Goal: Answer question/provide support: Share knowledge or assist other users

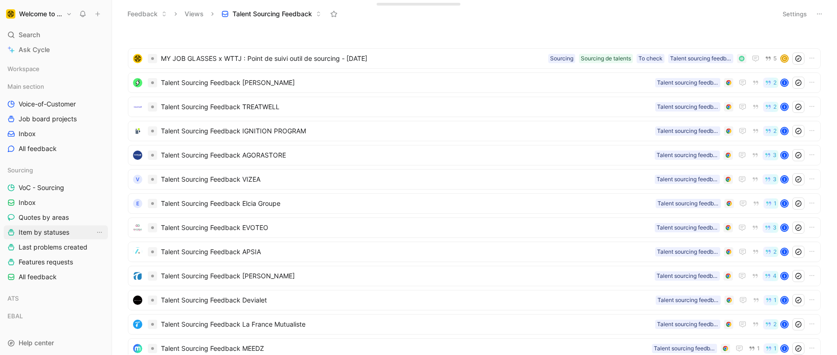
scroll to position [18, 0]
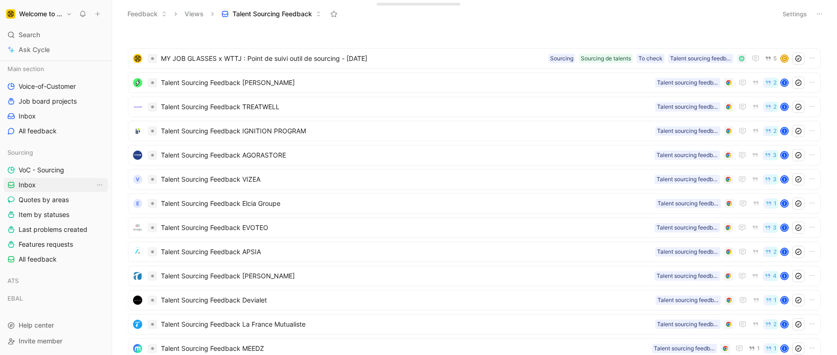
click at [47, 182] on link "Inbox" at bounding box center [56, 185] width 104 height 14
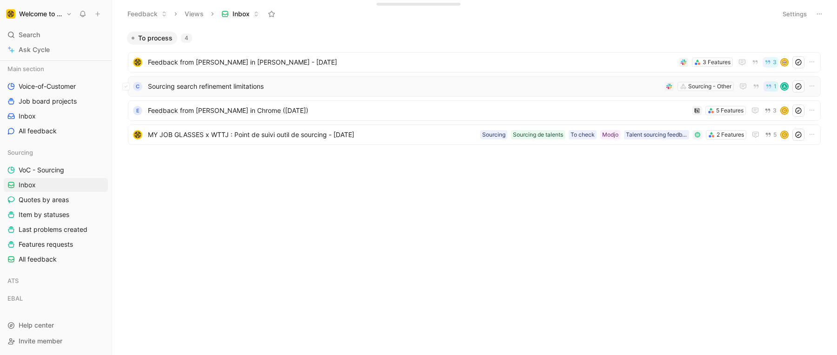
click at [216, 86] on span "Sourcing search refinement limitations" at bounding box center [404, 86] width 513 height 11
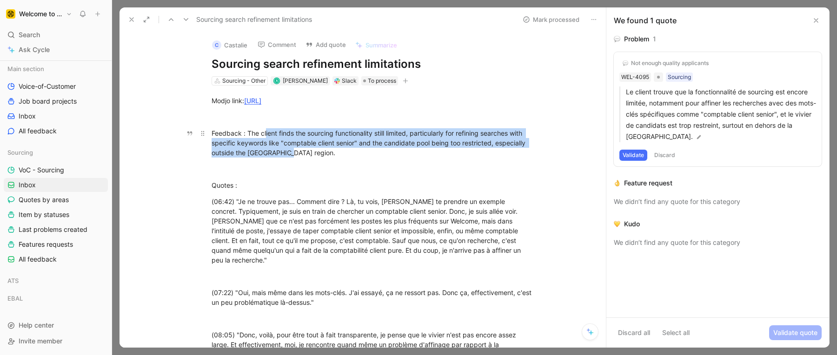
drag, startPoint x: 263, startPoint y: 131, endPoint x: 282, endPoint y: 151, distance: 27.3
click at [282, 151] on div "Feedback : The client finds the sourcing functionality still limited, particula…" at bounding box center [373, 142] width 322 height 29
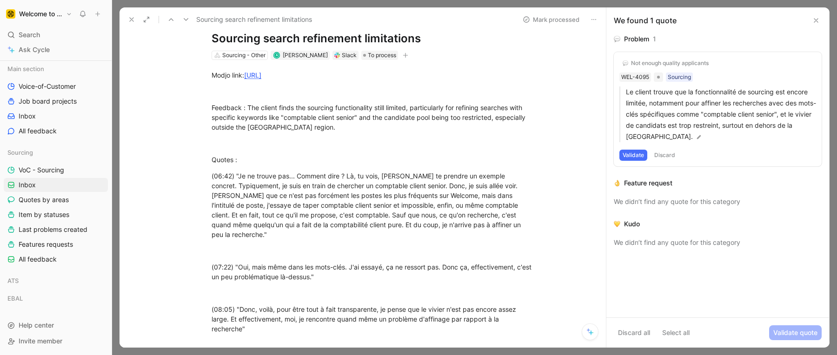
scroll to position [33, 0]
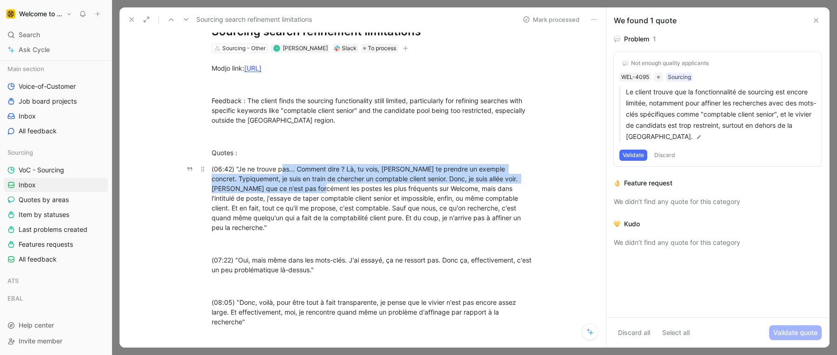
drag, startPoint x: 280, startPoint y: 168, endPoint x: 297, endPoint y: 192, distance: 29.0
click at [297, 192] on div "(06:42) "Je ne trouve pas... Comment dire ? Là, tu vois, [PERSON_NAME] te prend…" at bounding box center [373, 198] width 322 height 68
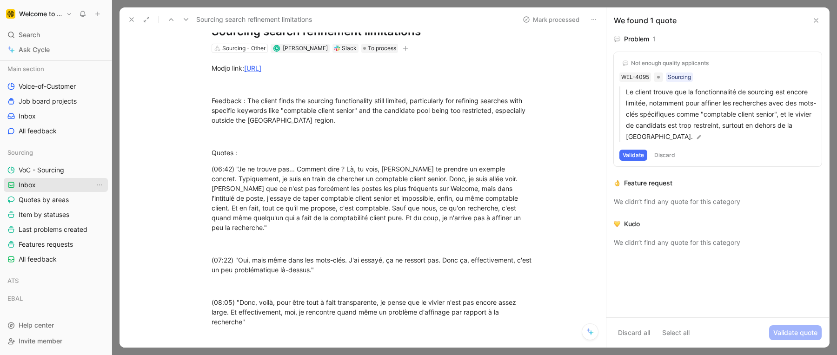
click at [44, 185] on link "Inbox" at bounding box center [56, 185] width 104 height 14
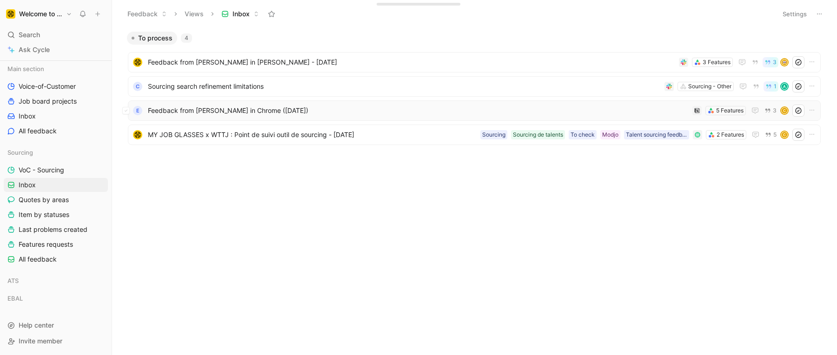
click at [188, 113] on span "Feedback from [PERSON_NAME] in Chrome ([DATE])" at bounding box center [418, 110] width 541 height 11
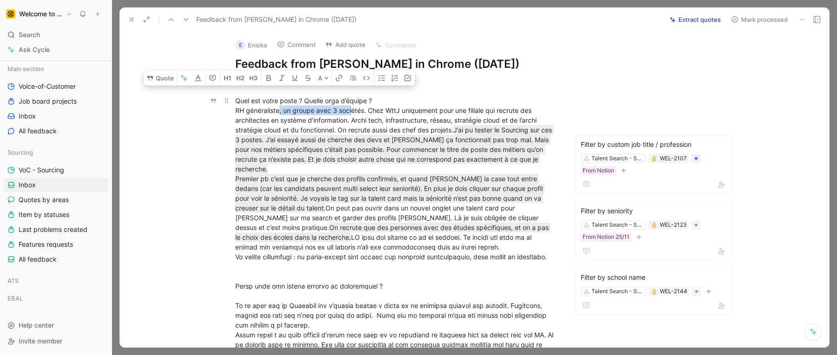
drag, startPoint x: 275, startPoint y: 105, endPoint x: 353, endPoint y: 106, distance: 77.2
click at [352, 106] on div "Quel est votre poste ? Quelle orga d’équipe ? RH généraliste, un groupe avec 3 …" at bounding box center [396, 291] width 322 height 391
click at [353, 106] on div "Quel est votre poste ? Quelle orga d’équipe ? RH généraliste, un groupe avec 3 …" at bounding box center [396, 291] width 322 height 391
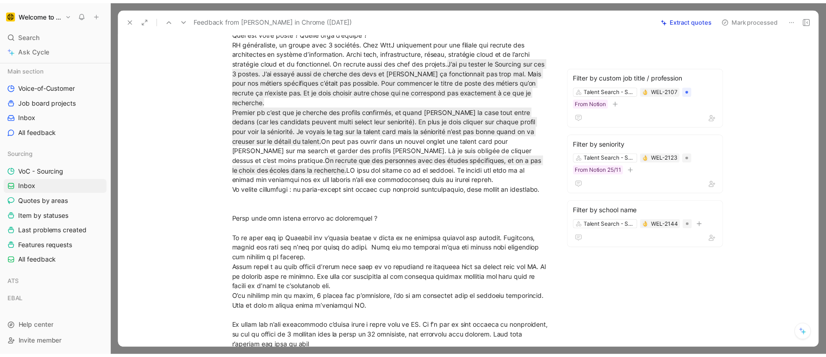
scroll to position [80, 0]
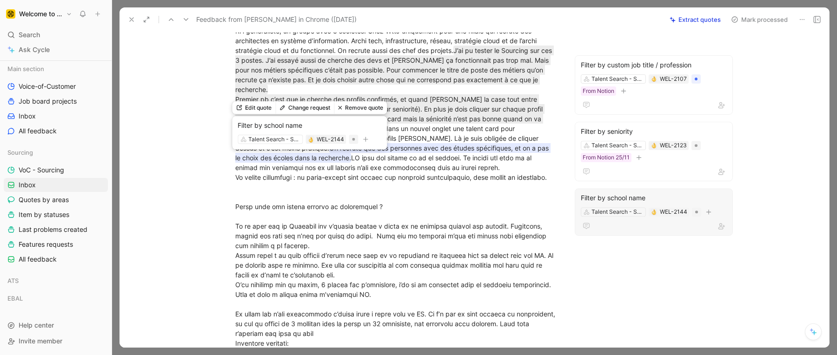
click at [371, 158] on mark "On recrute que des personnes avec des études spécifiques, et on a pas le choix …" at bounding box center [392, 153] width 315 height 20
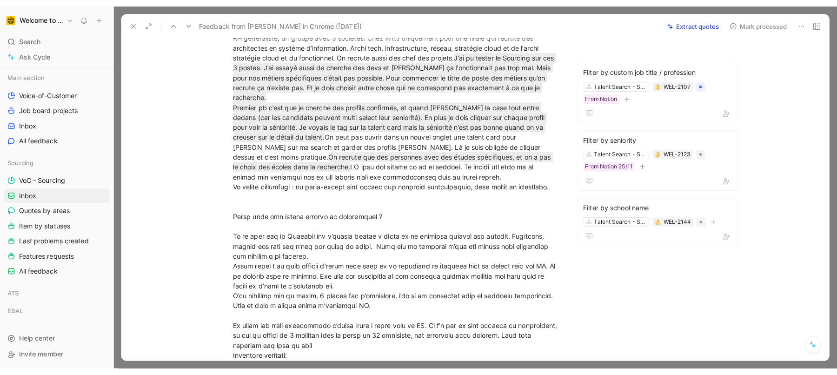
scroll to position [263, 0]
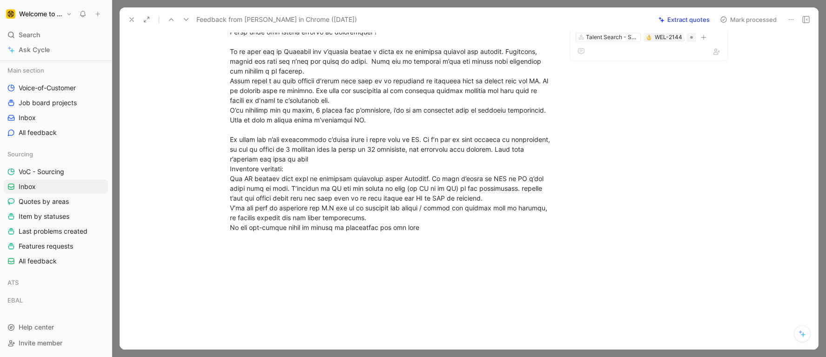
click at [816, 347] on div at bounding box center [818, 178] width 4 height 342
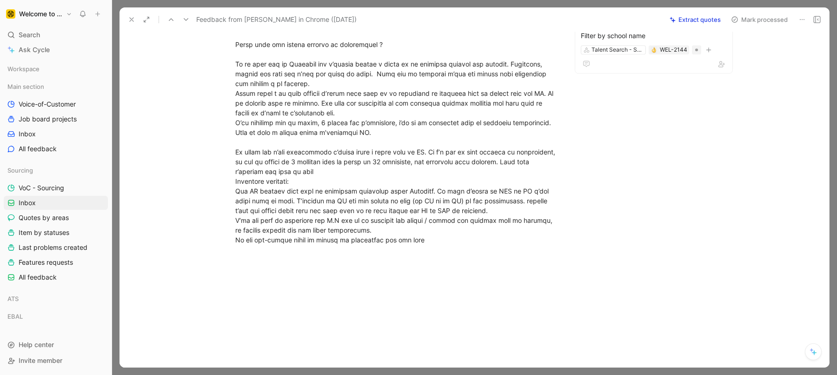
scroll to position [0, 0]
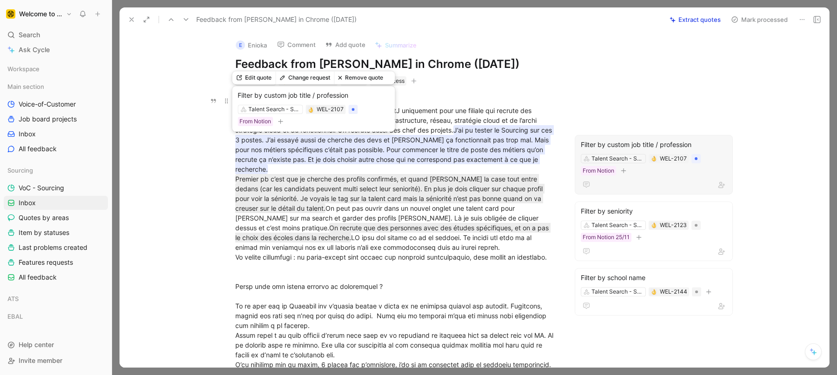
click at [420, 149] on mark "J’ai pu tester le Sourcing sur ces 3 postes. J’ai essayé aussi de cherche des d…" at bounding box center [394, 149] width 319 height 49
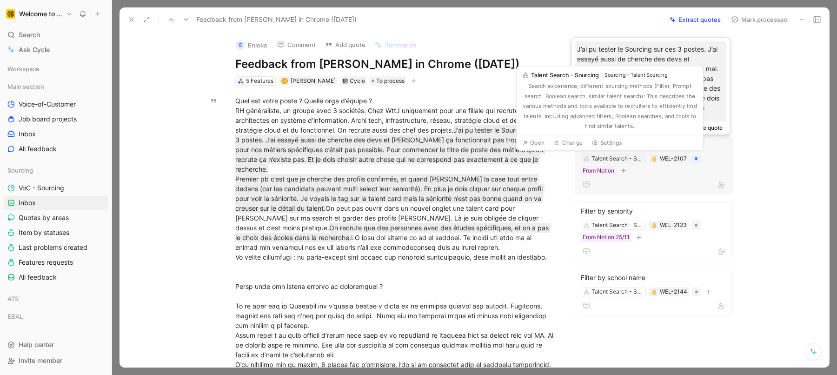
click at [607, 158] on div "Talent Search - Sourcing" at bounding box center [618, 158] width 52 height 9
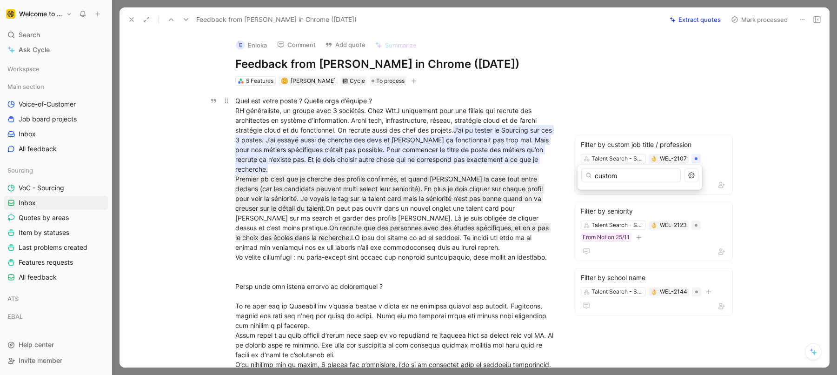
type input "custom"
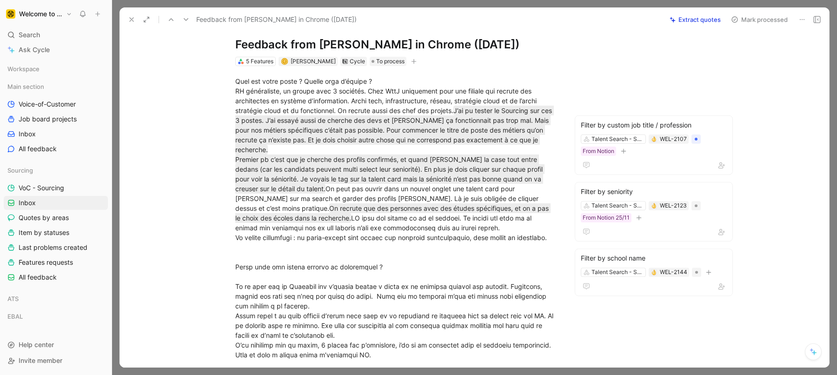
scroll to position [22, 0]
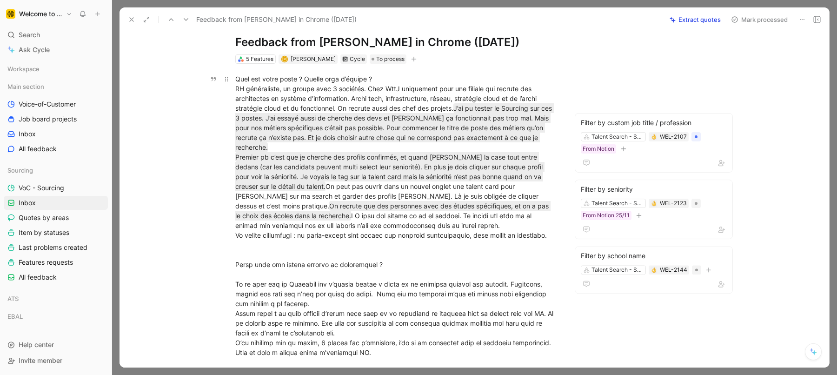
drag, startPoint x: 296, startPoint y: 243, endPoint x: 367, endPoint y: 240, distance: 70.3
click at [367, 240] on div "Quel est votre poste ? Quelle orga d’équipe ? RH généraliste, un groupe avec 3 …" at bounding box center [396, 269] width 322 height 391
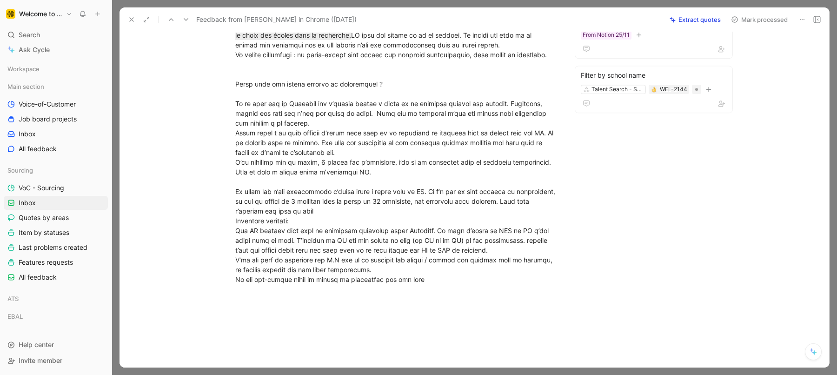
scroll to position [205, 0]
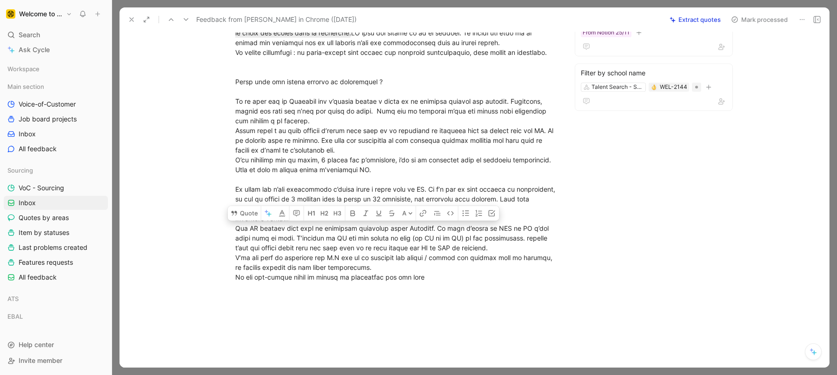
drag, startPoint x: 500, startPoint y: 260, endPoint x: 224, endPoint y: 238, distance: 276.7
click at [224, 238] on p "Quel est votre poste ? Quelle orga d’équipe ? RH généraliste, un groupe avec 3 …" at bounding box center [396, 86] width 357 height 396
click at [236, 215] on icon at bounding box center [235, 213] width 6 height 5
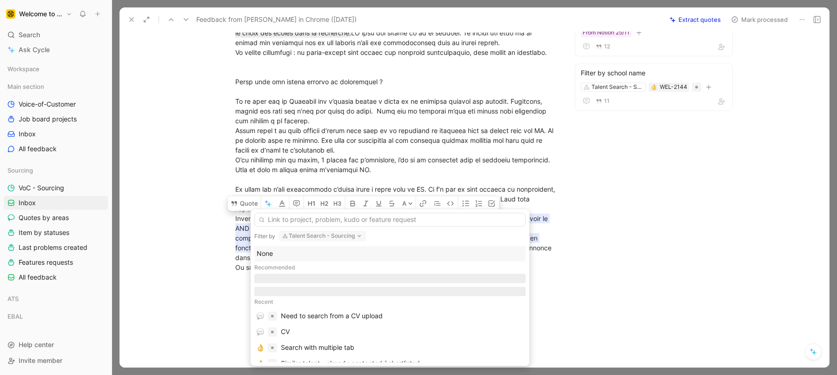
click at [302, 237] on button "Talent Search - Sourcing" at bounding box center [322, 235] width 87 height 11
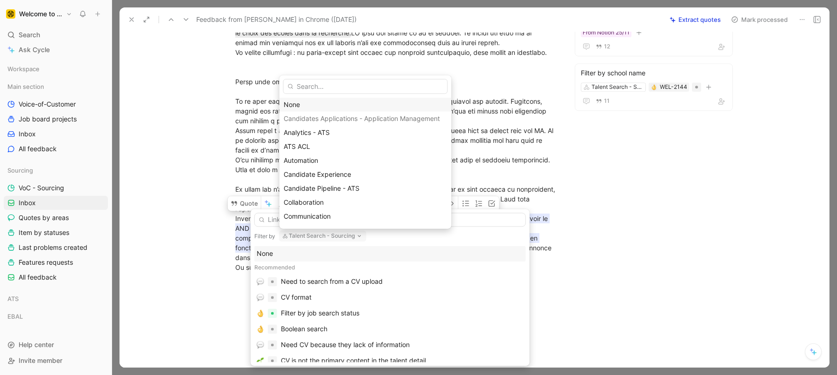
click at [314, 101] on div "None" at bounding box center [366, 104] width 164 height 11
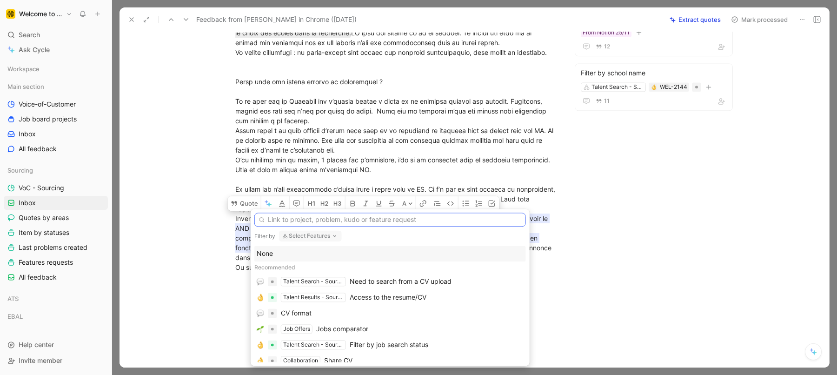
click at [319, 220] on input "text" at bounding box center [390, 220] width 272 height 14
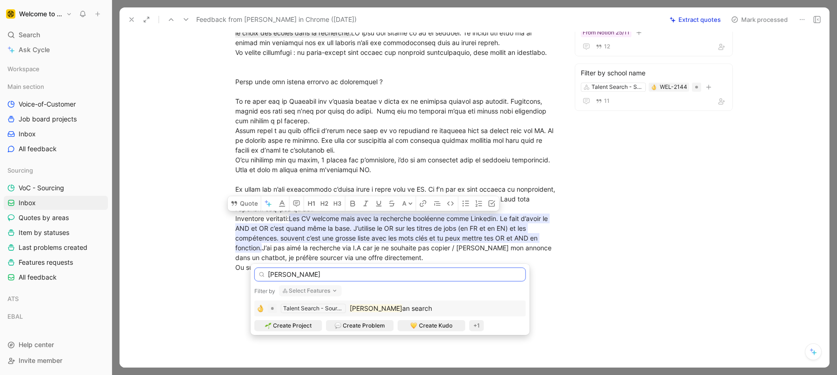
type input "[PERSON_NAME]"
click at [353, 308] on mark "[PERSON_NAME]" at bounding box center [376, 308] width 53 height 8
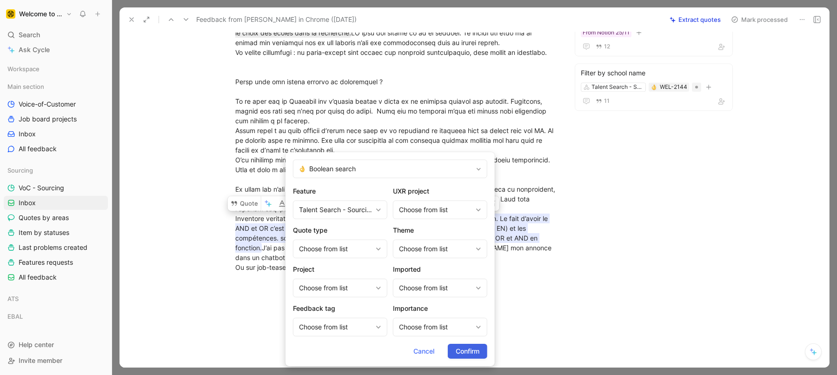
click at [456, 347] on span "Confirm" at bounding box center [468, 351] width 24 height 11
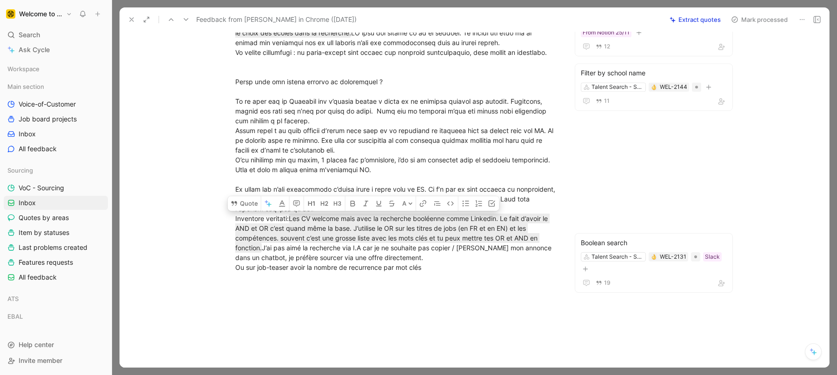
click at [254, 270] on div "Quel est votre poste ? Quelle orga d’équipe ? RH généraliste, un groupe avec 3 …" at bounding box center [396, 81] width 322 height 381
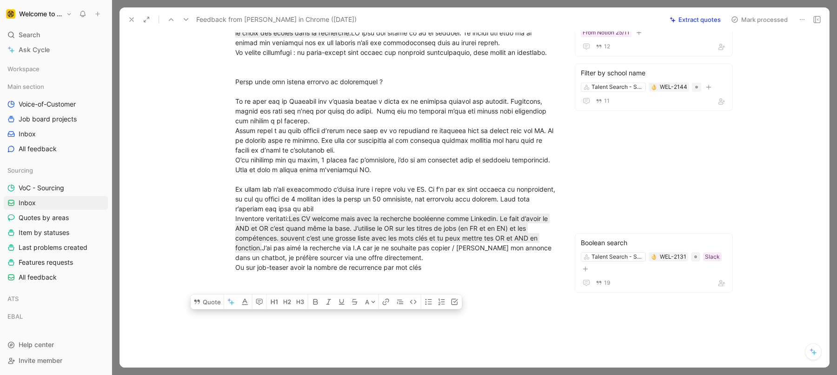
click at [274, 272] on div "Quel est votre poste ? Quelle orga d’équipe ? RH généraliste, un groupe avec 3 …" at bounding box center [396, 81] width 322 height 381
click at [751, 19] on button "Mark processed" at bounding box center [759, 19] width 65 height 13
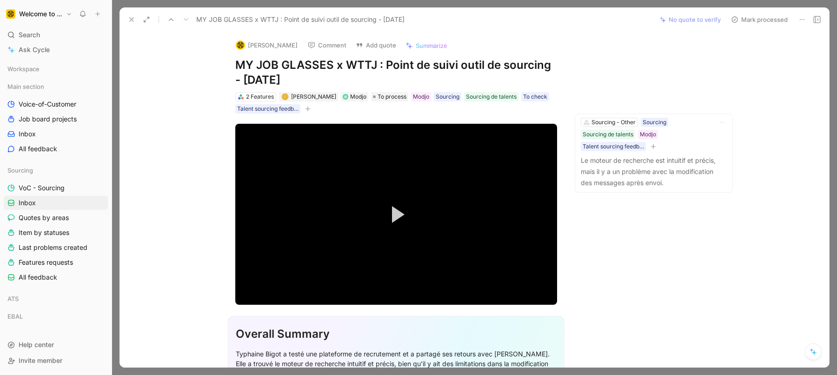
drag, startPoint x: 293, startPoint y: 63, endPoint x: 362, endPoint y: 63, distance: 68.4
click at [362, 63] on h1 "MY JOB GLASSES x WTTJ : Point de suivi outil de sourcing - [DATE]" at bounding box center [396, 73] width 322 height 30
click at [427, 74] on h1 "MY JOB GLASSES x WTTJ : Point de suivi outil de sourcing - [DATE]" at bounding box center [396, 73] width 322 height 30
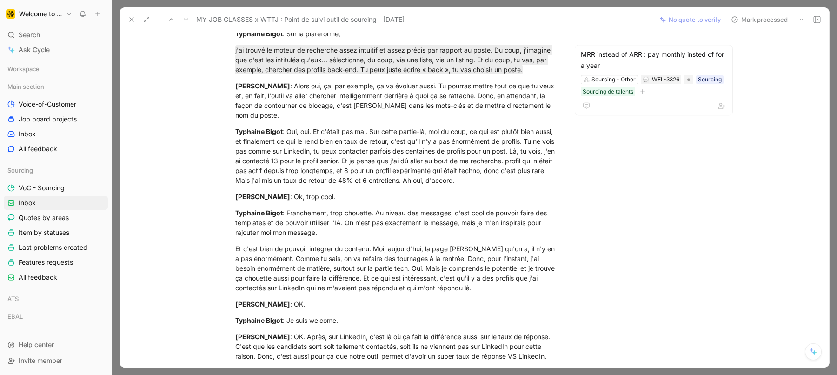
scroll to position [795, 0]
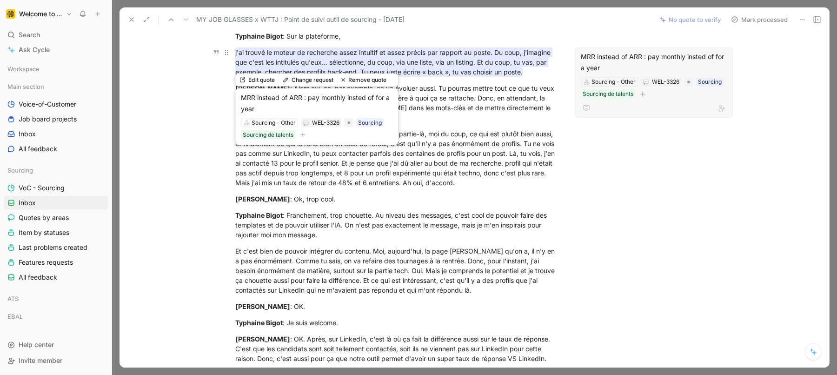
click at [446, 61] on mark "j'ai trouvé le moteur de recherche assez intuitif et assez précis par rapport a…" at bounding box center [393, 61] width 317 height 29
click at [435, 70] on mark "j'ai trouvé le moteur de recherche assez intuitif et assez précis par rapport a…" at bounding box center [393, 61] width 317 height 29
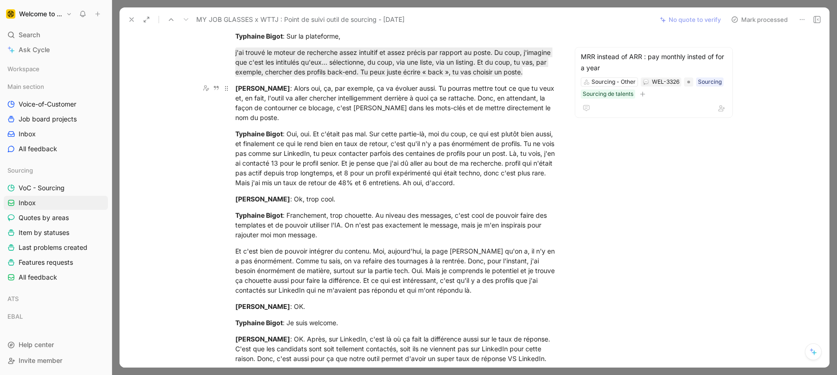
click at [495, 101] on div "[PERSON_NAME] : Alors oui, ça, par exemple, ça va évoluer aussi. Tu pourras met…" at bounding box center [396, 102] width 322 height 39
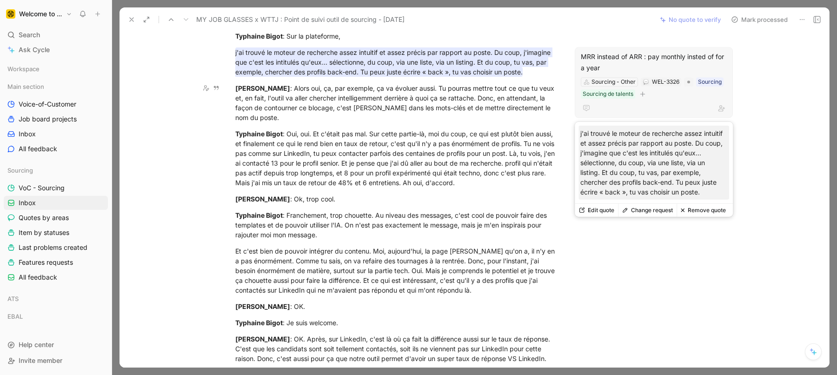
click at [707, 206] on button "Remove quote" at bounding box center [703, 210] width 53 height 13
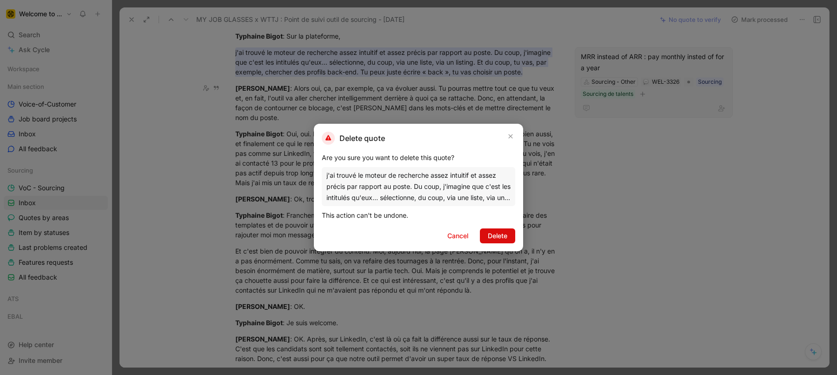
click at [496, 233] on span "Delete" at bounding box center [498, 235] width 20 height 11
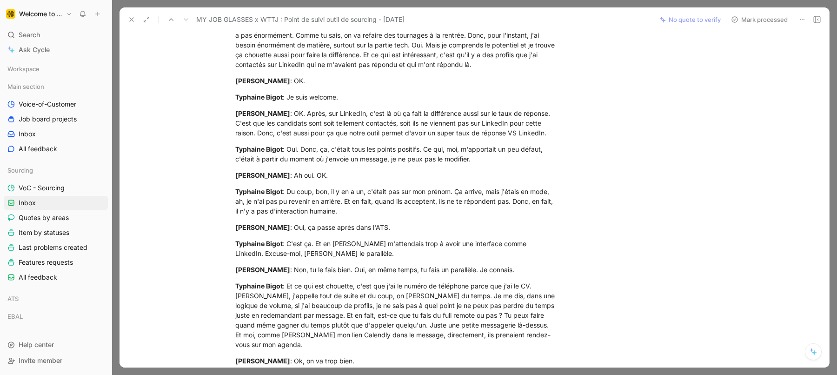
scroll to position [1021, 0]
drag, startPoint x: 488, startPoint y: 151, endPoint x: 423, endPoint y: 139, distance: 66.2
click at [423, 144] on div "Typhaine Bigot : Oui. Donc, ça, c'était tous les points positifs. Ce qui, moi, …" at bounding box center [396, 154] width 322 height 20
click at [329, 185] on button "Quote" at bounding box center [329, 192] width 33 height 15
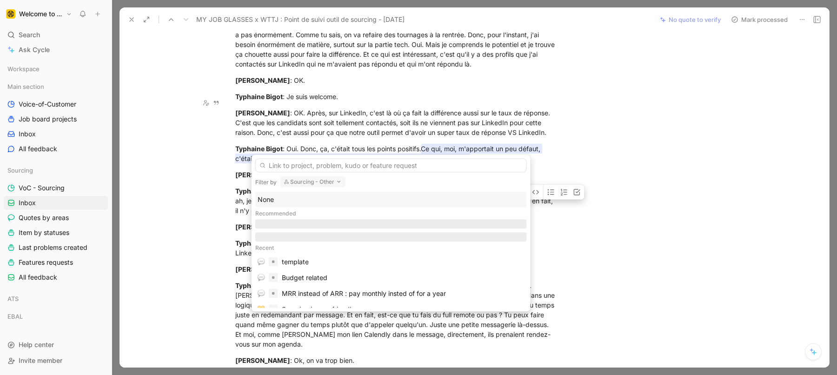
click at [300, 183] on button "Sourcing - Other" at bounding box center [313, 181] width 66 height 11
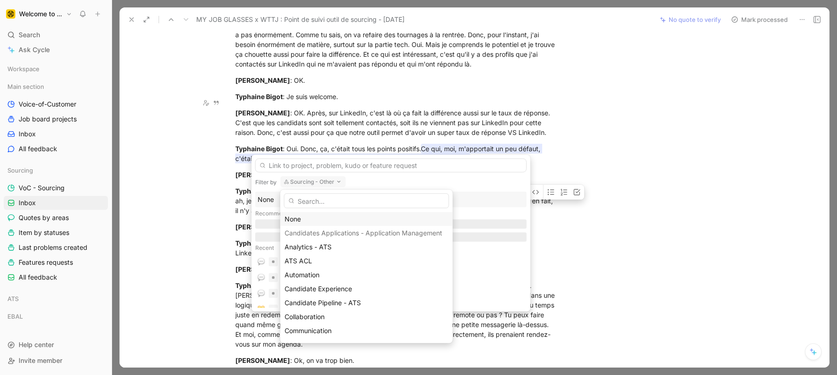
click at [313, 217] on div "None" at bounding box center [367, 218] width 164 height 11
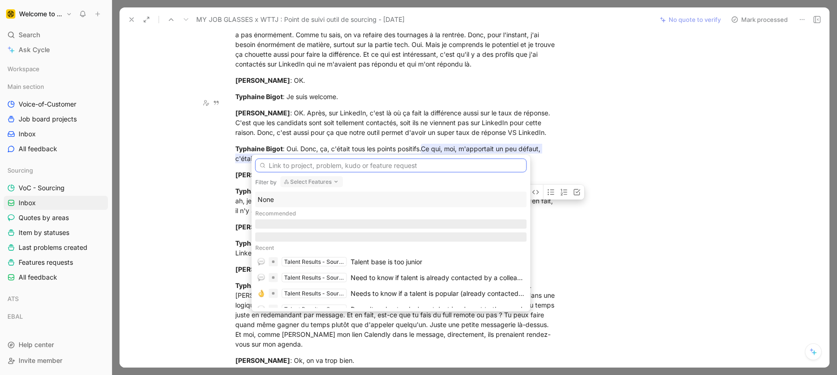
click at [292, 166] on input "text" at bounding box center [391, 166] width 272 height 14
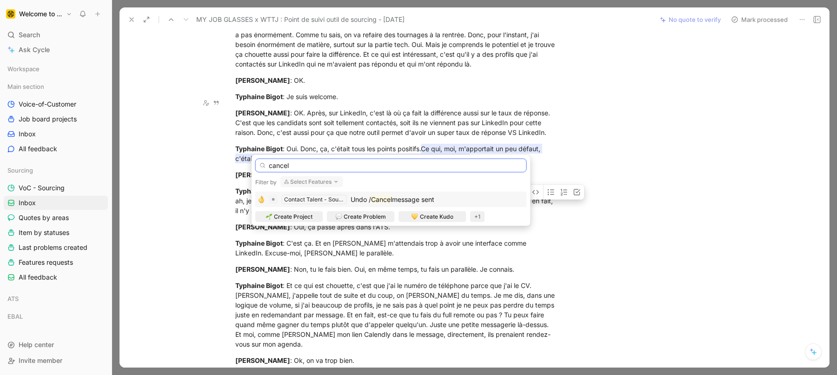
type input "cancel"
click at [353, 198] on span "Undo /" at bounding box center [361, 199] width 20 height 8
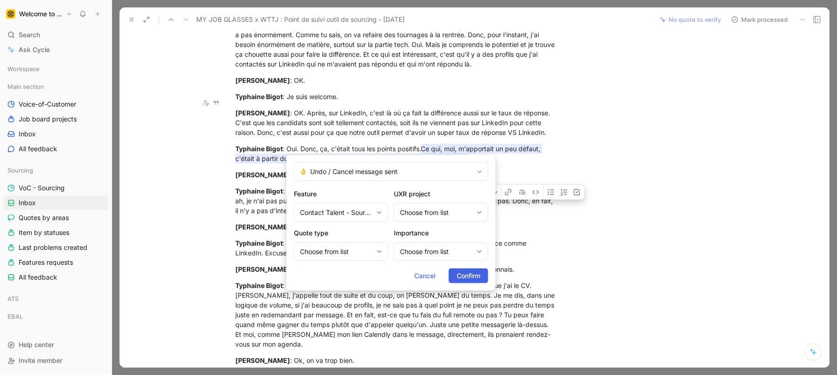
click at [462, 280] on span "Confirm" at bounding box center [469, 275] width 24 height 11
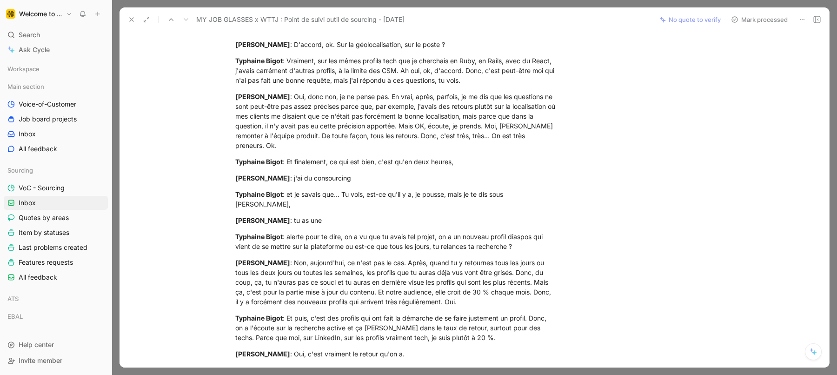
scroll to position [1465, 0]
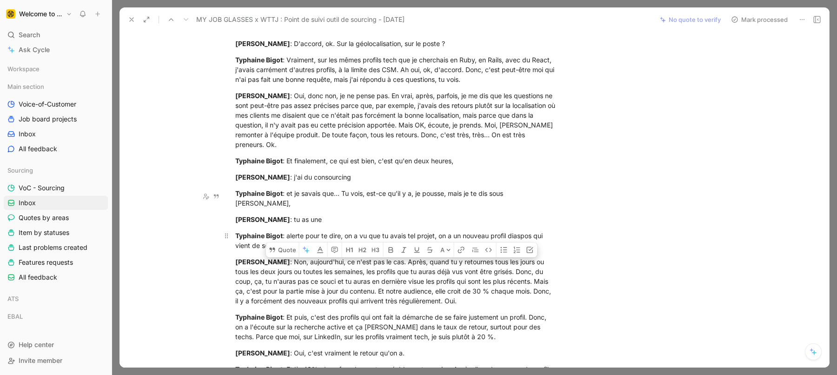
drag, startPoint x: 533, startPoint y: 205, endPoint x: 288, endPoint y: 192, distance: 245.5
click at [288, 231] on div "Typhaine Bigot : alerte pour te dire, on a vu que tu avais tel projet, on a un …" at bounding box center [396, 241] width 322 height 20
click at [280, 242] on button "Quote" at bounding box center [282, 249] width 33 height 15
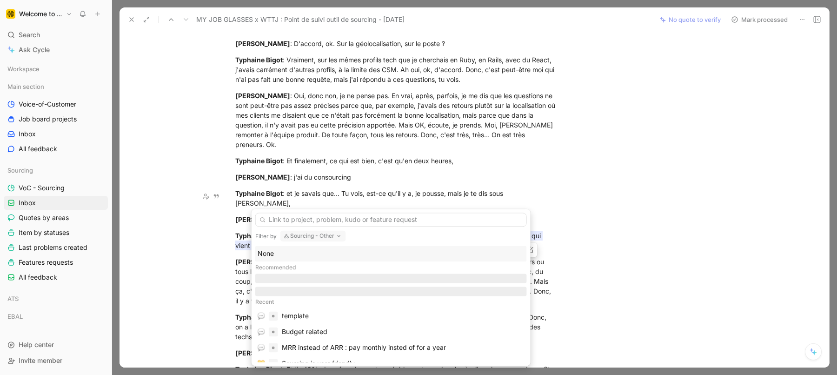
click at [306, 233] on button "Sourcing - Other" at bounding box center [313, 235] width 66 height 11
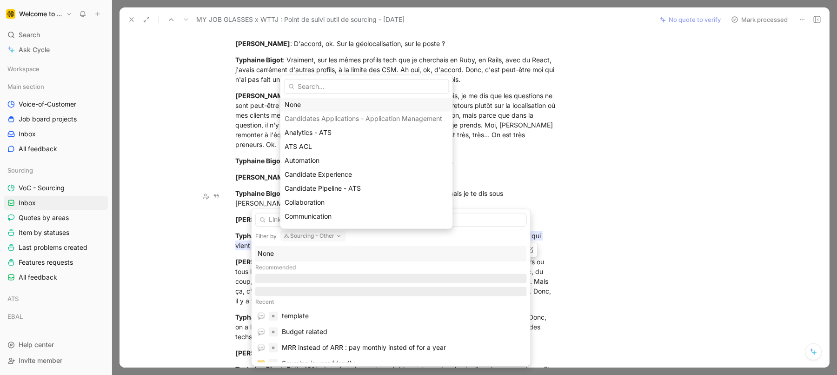
click at [339, 106] on div "None" at bounding box center [367, 104] width 164 height 11
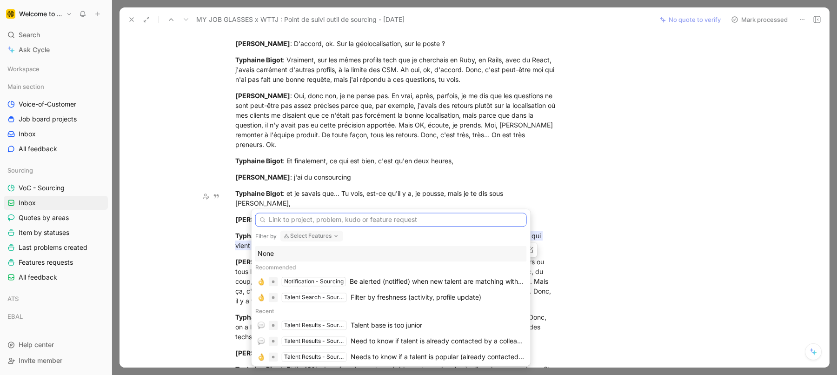
click at [307, 220] on input "text" at bounding box center [391, 220] width 272 height 14
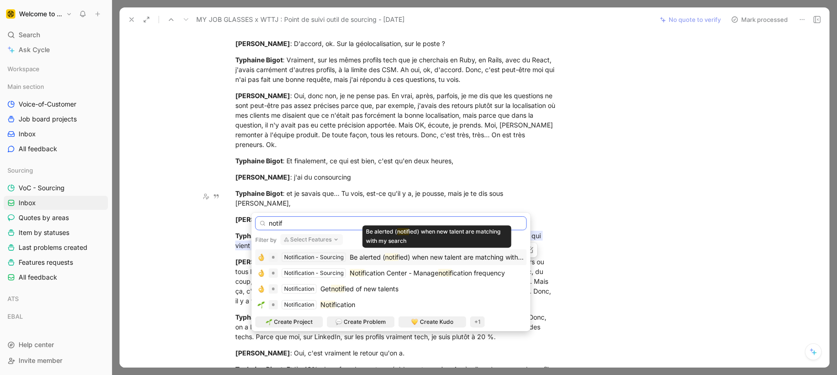
type input "notif"
click at [466, 257] on span "ied) when new talent are matching with my search" at bounding box center [475, 257] width 153 height 8
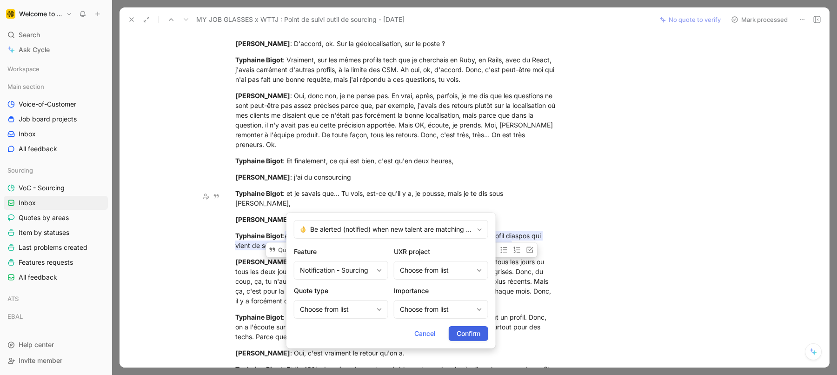
click at [464, 329] on span "Confirm" at bounding box center [469, 333] width 24 height 11
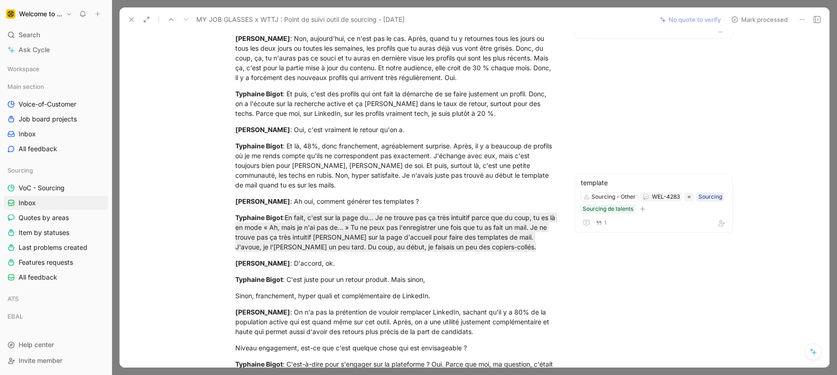
scroll to position [1692, 0]
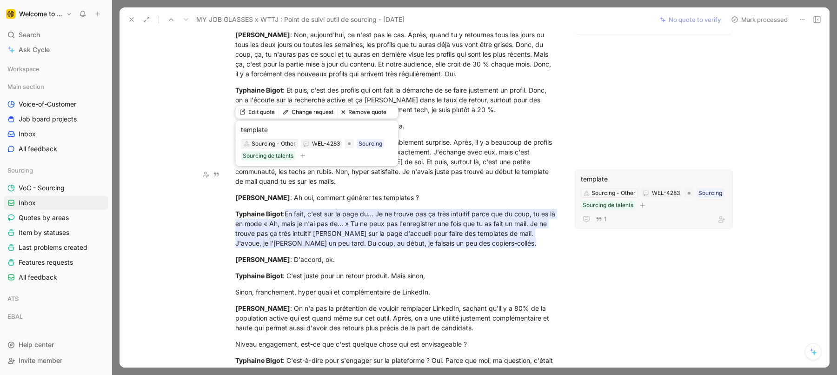
click at [281, 144] on div "Sourcing - Other" at bounding box center [274, 143] width 44 height 9
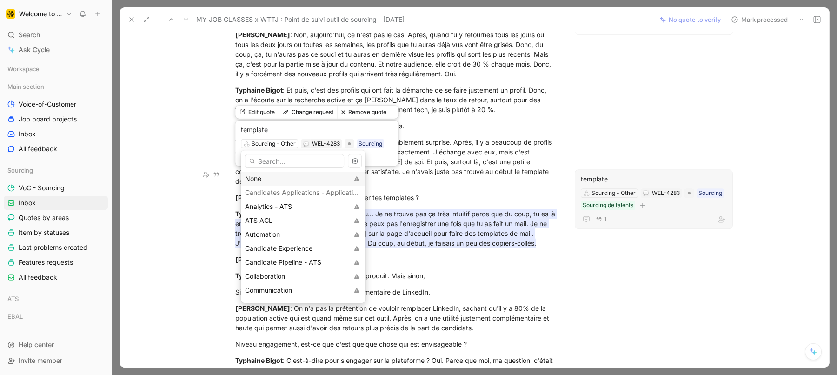
click at [321, 177] on div "None" at bounding box center [296, 178] width 103 height 11
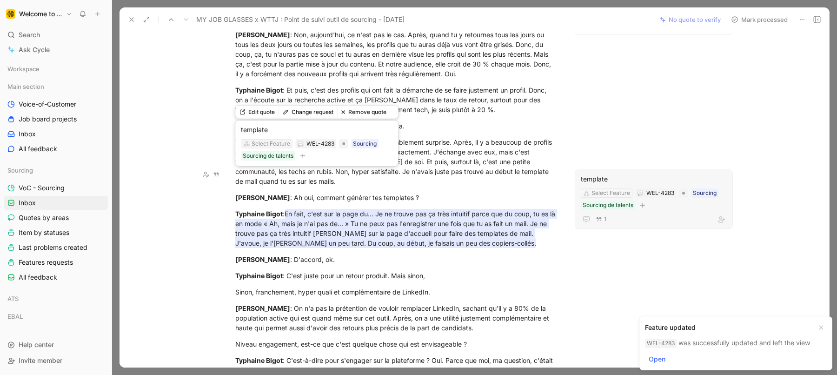
click at [262, 142] on div "Select Feature" at bounding box center [271, 143] width 39 height 9
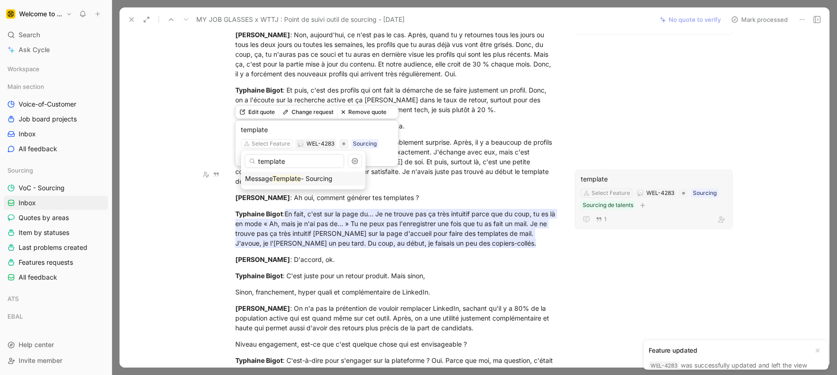
type input "template"
click at [276, 181] on mark "Template" at bounding box center [287, 178] width 28 height 8
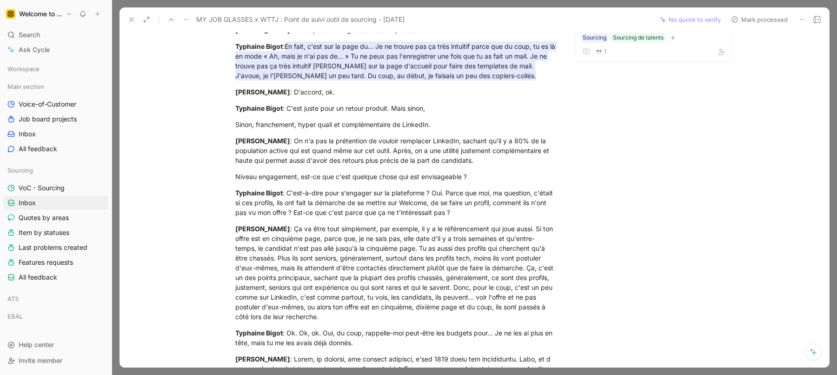
scroll to position [1861, 0]
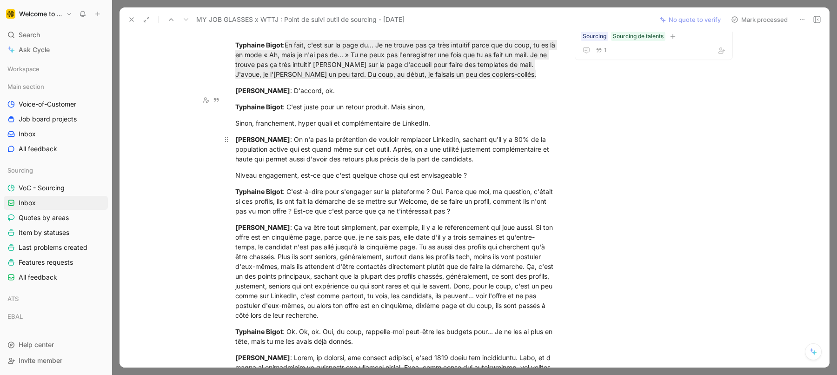
drag, startPoint x: 346, startPoint y: 108, endPoint x: 432, endPoint y: 108, distance: 86.0
click at [432, 134] on div "[PERSON_NAME] : On n'a pas la prétention de vouloir remplacer LinkedIn, sachant…" at bounding box center [396, 148] width 322 height 29
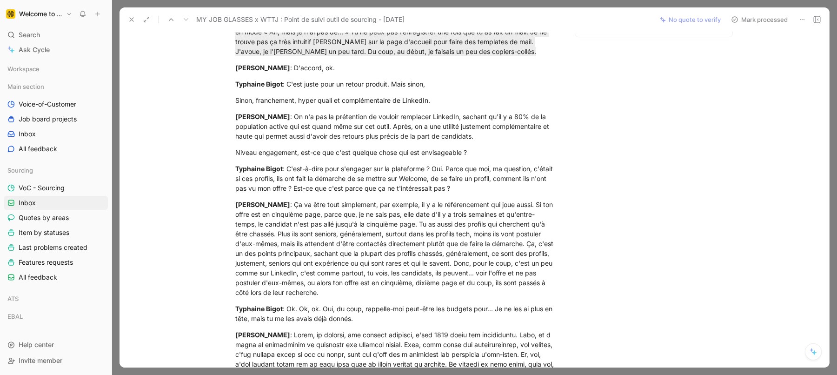
scroll to position [1880, 0]
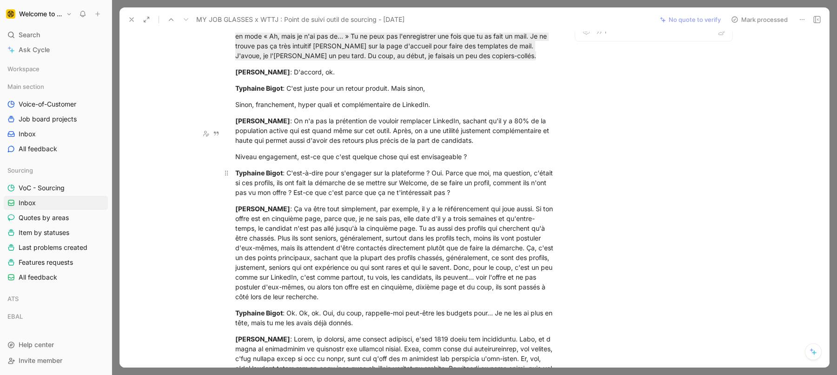
drag, startPoint x: 317, startPoint y: 128, endPoint x: 354, endPoint y: 150, distance: 43.3
click at [354, 168] on div "Typhaine Bigot : C'est-à-dire pour s'engager sur la plateforme ? Oui. Parce que…" at bounding box center [396, 182] width 322 height 29
drag, startPoint x: 388, startPoint y: 133, endPoint x: 388, endPoint y: 142, distance: 8.8
click at [388, 168] on div "Typhaine Bigot : C'est-à-dire pour s'engager sur la plateforme ? Oui. Parce que…" at bounding box center [396, 182] width 322 height 29
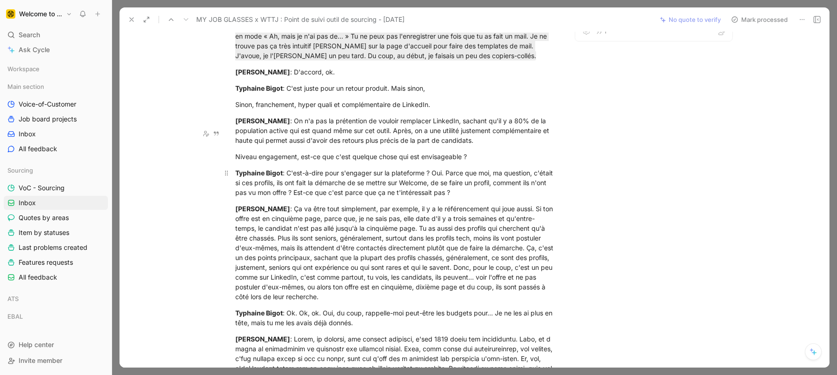
click at [388, 168] on div "Typhaine Bigot : C'est-à-dire pour s'engager sur la plateforme ? Oui. Parce que…" at bounding box center [396, 182] width 322 height 29
drag, startPoint x: 375, startPoint y: 135, endPoint x: 375, endPoint y: 153, distance: 17.2
click at [375, 168] on div "Typhaine Bigot : C'est-à-dire pour s'engager sur la plateforme ? Oui. Parce que…" at bounding box center [396, 182] width 322 height 29
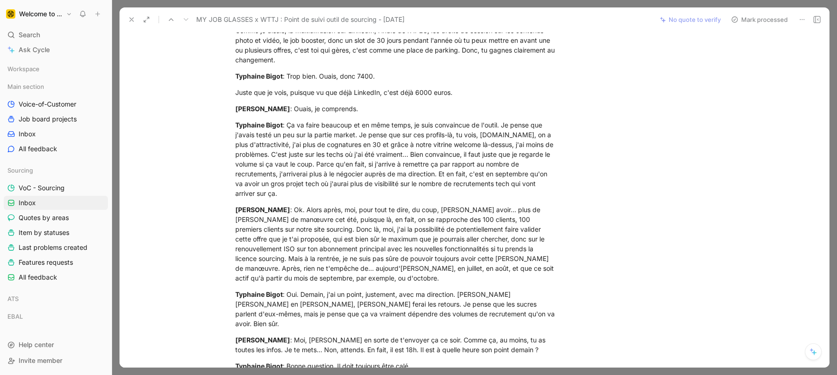
scroll to position [2593, 0]
drag, startPoint x: 444, startPoint y: 111, endPoint x: 451, endPoint y: 139, distance: 28.7
click at [451, 139] on div "Typhaine Bigot : Ça va faire beaucoup et en même temps, je suis convaincue de l…" at bounding box center [396, 157] width 322 height 78
click at [449, 140] on div "Typhaine Bigot : Ça va faire beaucoup et en même temps, je suis convaincue de l…" at bounding box center [396, 157] width 322 height 78
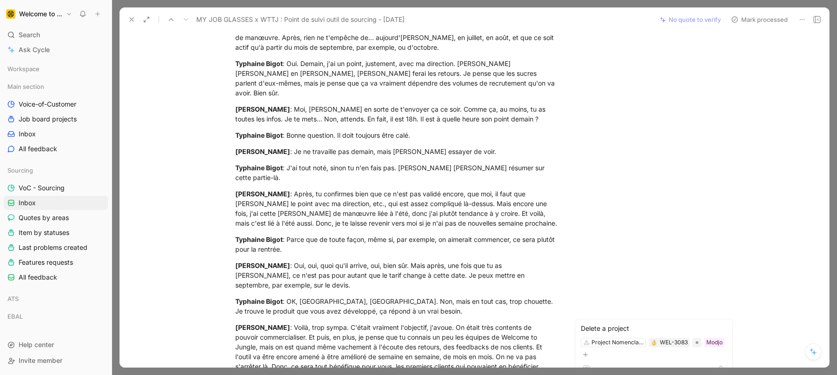
scroll to position [2850, 0]
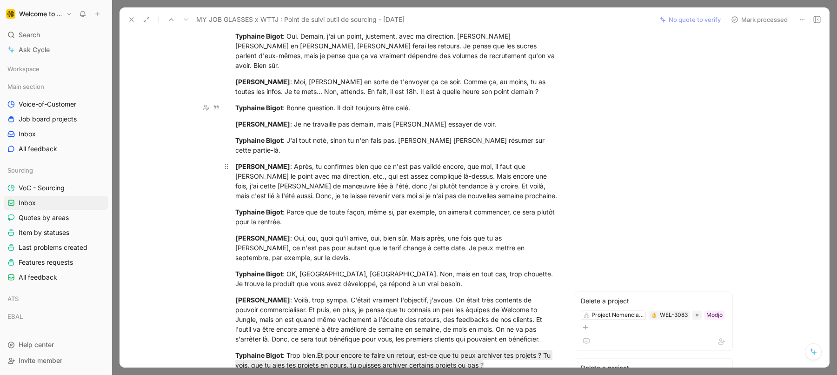
click at [320, 161] on div "[PERSON_NAME] : Après, tu confirmes bien que ce n'est pas validé encore, que mo…" at bounding box center [396, 180] width 322 height 39
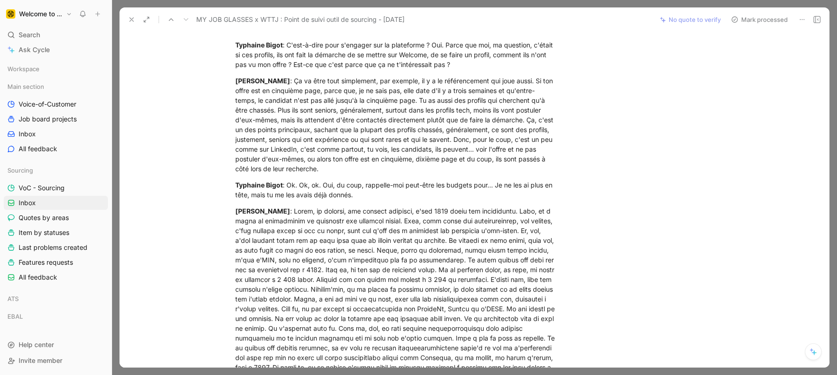
scroll to position [1569, 0]
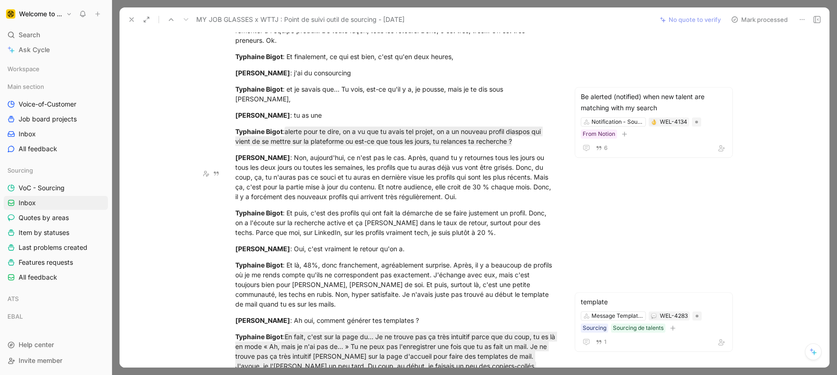
click at [780, 23] on button "Mark processed" at bounding box center [759, 19] width 65 height 13
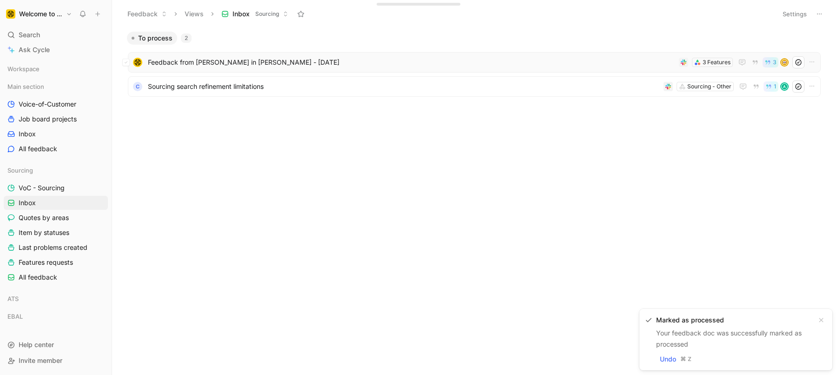
click at [213, 60] on span "Feedback from [PERSON_NAME] in [PERSON_NAME] - [DATE]" at bounding box center [411, 62] width 527 height 11
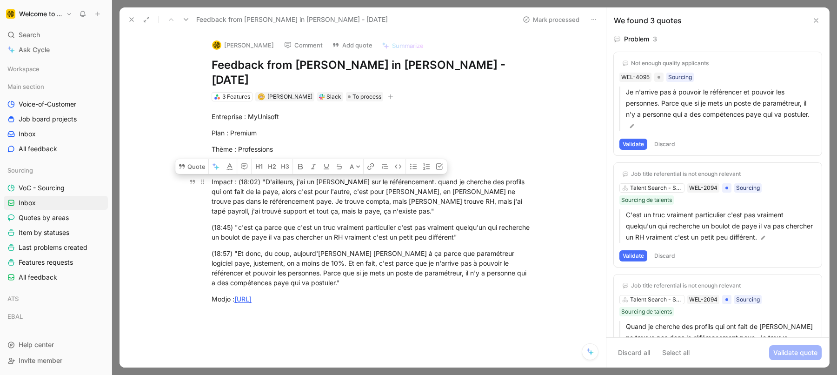
drag, startPoint x: 369, startPoint y: 193, endPoint x: 260, endPoint y: 167, distance: 111.5
click at [260, 177] on div "Impact : (18:02) "D'ailleurs, j'ai un [PERSON_NAME] sur le référencement. quand…" at bounding box center [373, 196] width 322 height 39
click at [188, 159] on button "Quote" at bounding box center [193, 166] width 33 height 15
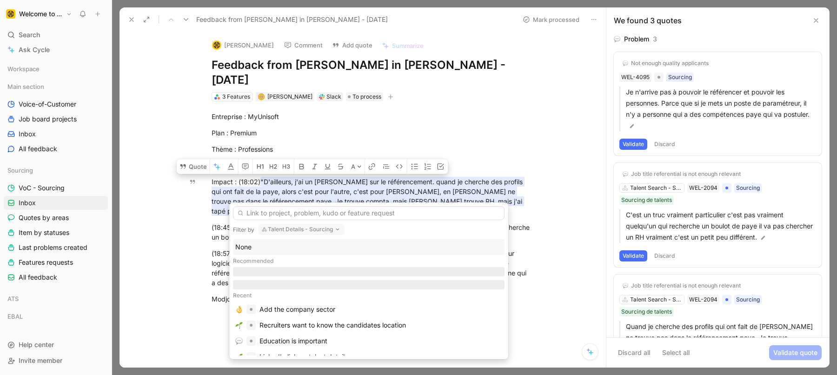
click at [307, 226] on button "Talent Details - Sourcing" at bounding box center [301, 229] width 87 height 11
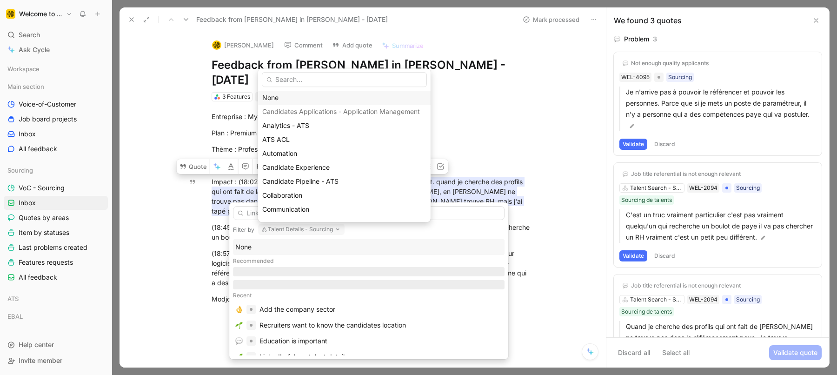
click at [294, 97] on div "None" at bounding box center [344, 97] width 164 height 11
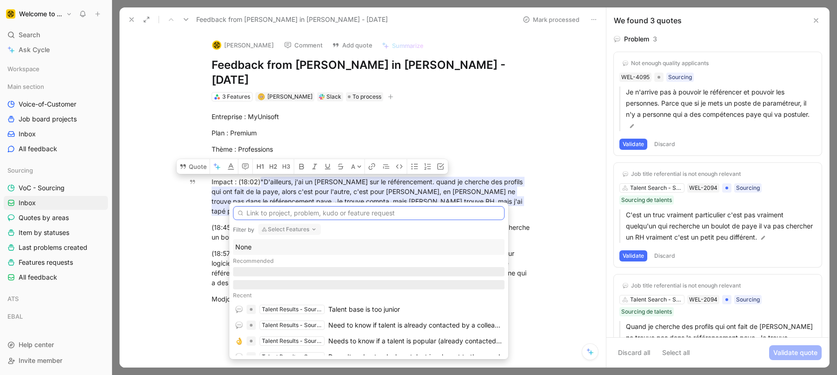
click at [270, 218] on input "text" at bounding box center [369, 213] width 272 height 14
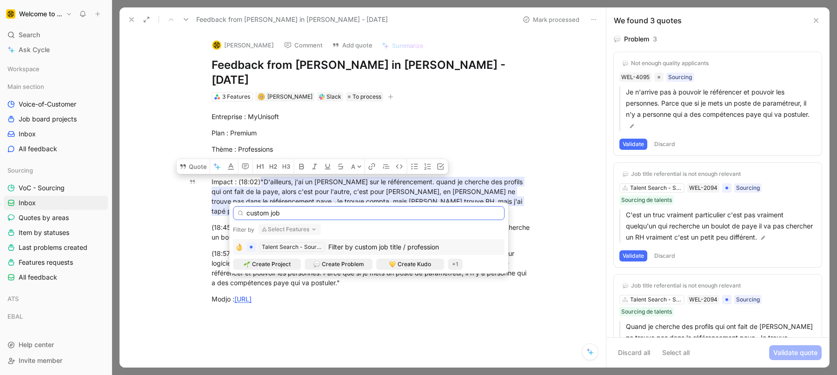
type input "custom job"
click at [364, 245] on span "Filter by custom job title / profession" at bounding box center [383, 247] width 111 height 8
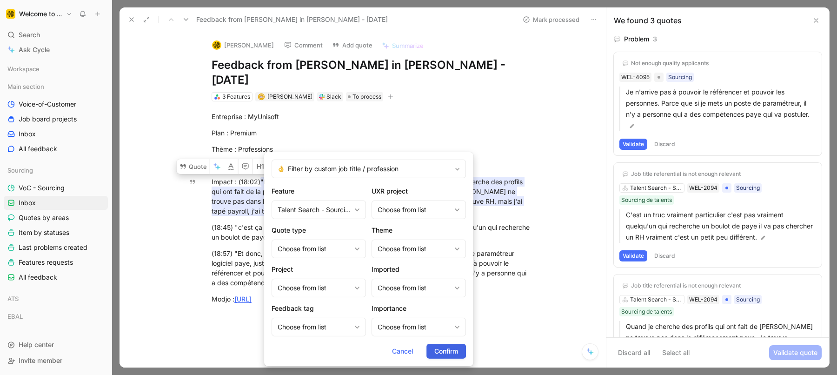
click at [446, 345] on button "Confirm" at bounding box center [447, 351] width 40 height 15
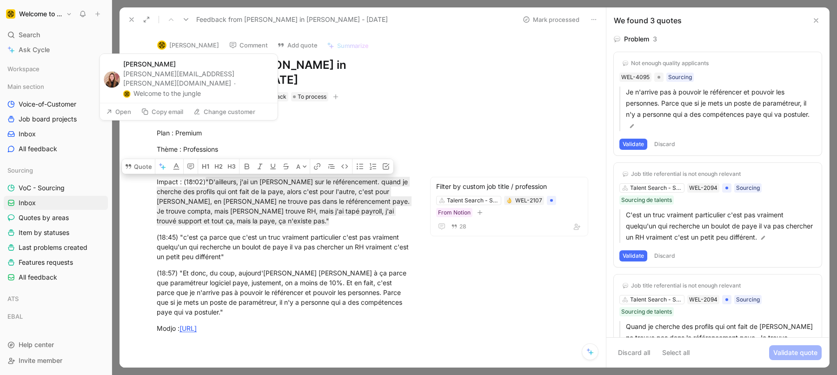
click at [190, 45] on button "[PERSON_NAME]" at bounding box center [188, 45] width 70 height 14
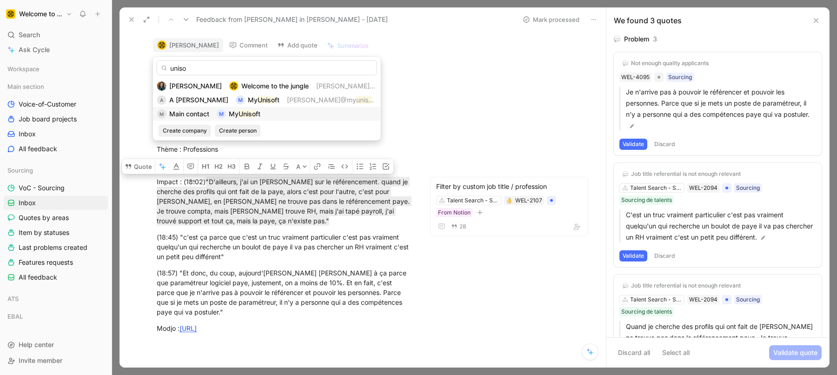
type input "uniso"
click at [208, 114] on span "Main contact" at bounding box center [189, 114] width 40 height 8
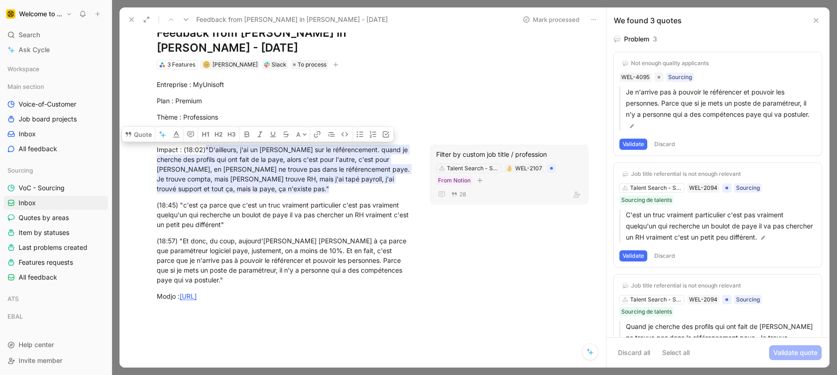
scroll to position [36, 0]
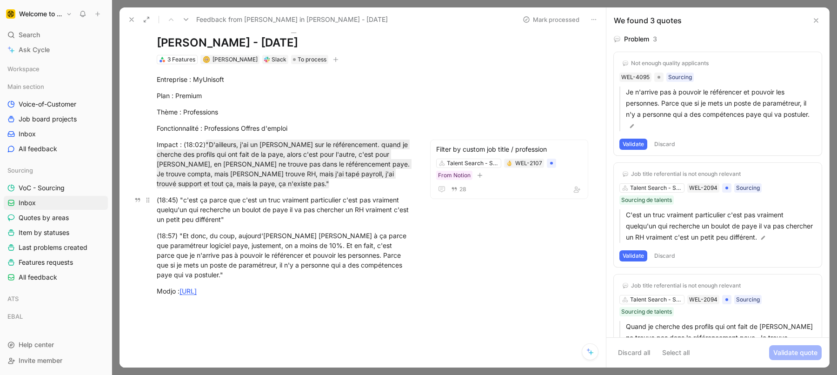
drag, startPoint x: 213, startPoint y: 197, endPoint x: 216, endPoint y: 214, distance: 17.0
click at [216, 214] on div "(18:45) "c'est ça parce que c'est un truc vraiment particulier c'est pas vraime…" at bounding box center [285, 209] width 256 height 29
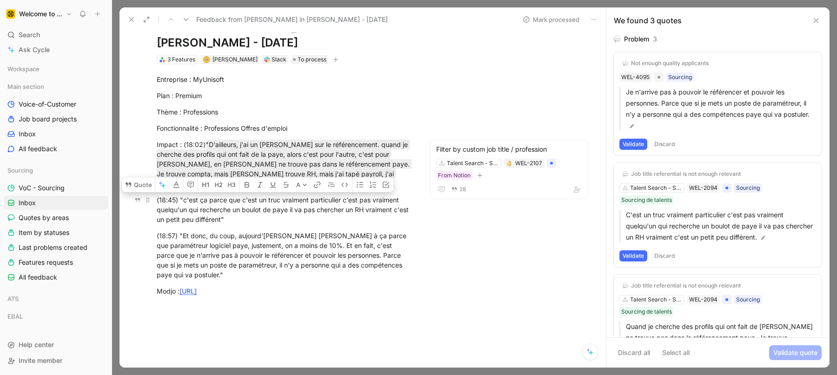
click at [216, 214] on div "(18:45) "c'est ça parce que c'est un truc vraiment particulier c'est pas vraime…" at bounding box center [285, 209] width 256 height 29
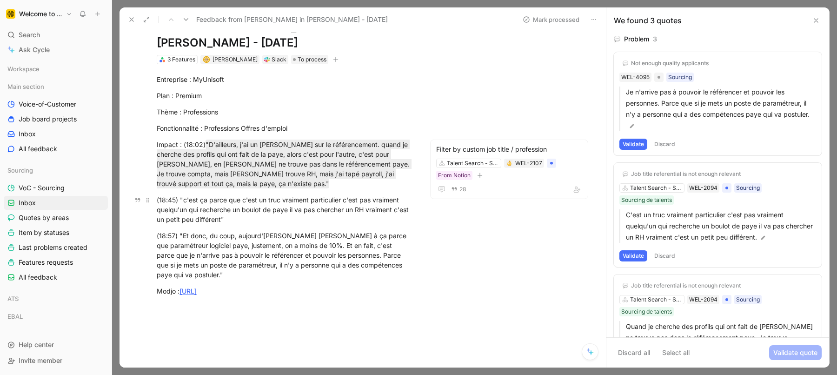
drag, startPoint x: 213, startPoint y: 202, endPoint x: 215, endPoint y: 209, distance: 7.7
click at [215, 209] on div "(18:45) "c'est ça parce que c'est un truc vraiment particulier c'est pas vraime…" at bounding box center [285, 209] width 256 height 29
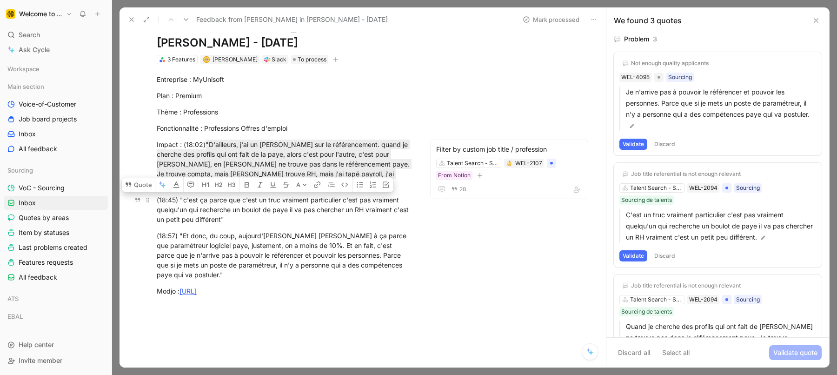
click at [215, 209] on div "(18:45) "c'est ça parce que c'est un truc vraiment particulier c'est pas vraime…" at bounding box center [285, 209] width 256 height 29
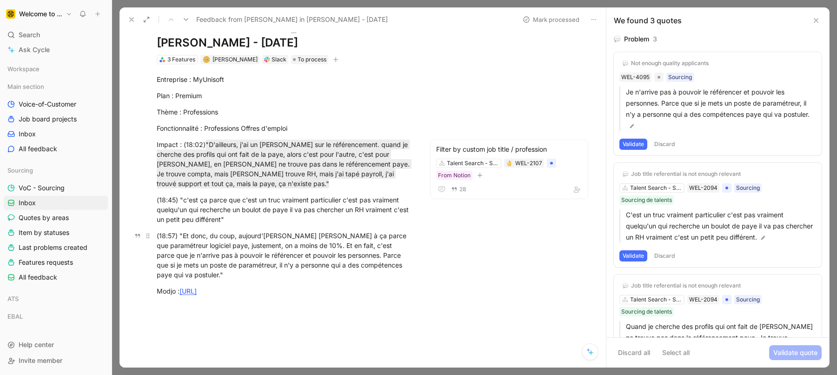
drag, startPoint x: 218, startPoint y: 238, endPoint x: 219, endPoint y: 250, distance: 11.6
click at [219, 250] on div "(18:57) "Et donc, du coup, aujourd'[PERSON_NAME] [PERSON_NAME] à ça parce que p…" at bounding box center [285, 255] width 256 height 49
drag, startPoint x: 200, startPoint y: 243, endPoint x: 200, endPoint y: 254, distance: 11.6
click at [200, 254] on div "(18:57) "Et donc, du coup, aujourd'[PERSON_NAME] [PERSON_NAME] à ça parce que p…" at bounding box center [285, 255] width 256 height 49
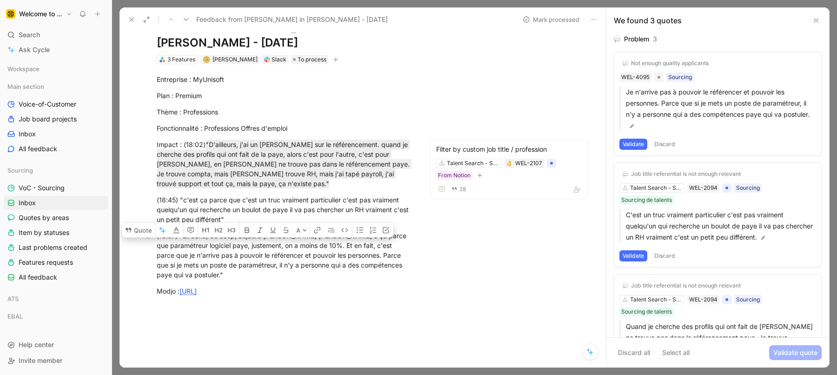
click at [200, 254] on div "(18:57) "Et donc, du coup, aujourd'[PERSON_NAME] [PERSON_NAME] à ça parce que p…" at bounding box center [285, 255] width 256 height 49
drag, startPoint x: 197, startPoint y: 239, endPoint x: 199, endPoint y: 257, distance: 18.7
click at [199, 257] on div "(18:57) "Et donc, du coup, aujourd'[PERSON_NAME] [PERSON_NAME] à ça parce que p…" at bounding box center [285, 255] width 256 height 49
drag, startPoint x: 240, startPoint y: 241, endPoint x: 240, endPoint y: 253, distance: 11.2
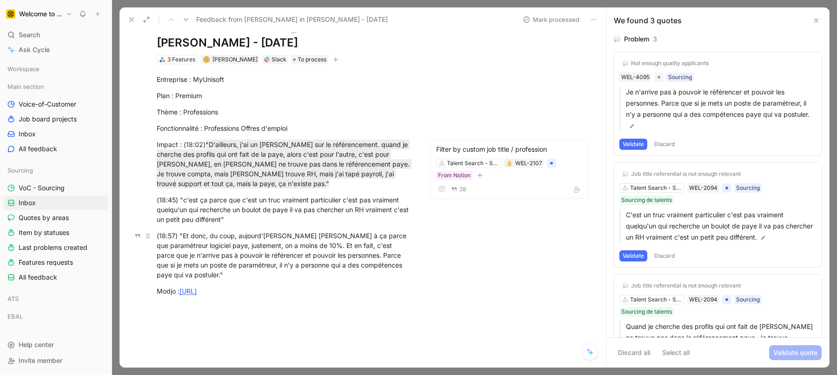
click at [240, 253] on div "(18:57) "Et donc, du coup, aujourd'[PERSON_NAME] [PERSON_NAME] à ça parce que p…" at bounding box center [285, 255] width 256 height 49
drag, startPoint x: 200, startPoint y: 276, endPoint x: 179, endPoint y: 238, distance: 43.6
click at [179, 238] on div "(18:57) "Et donc, du coup, aujourd'[PERSON_NAME] [PERSON_NAME] à ça parce que p…" at bounding box center [285, 255] width 256 height 49
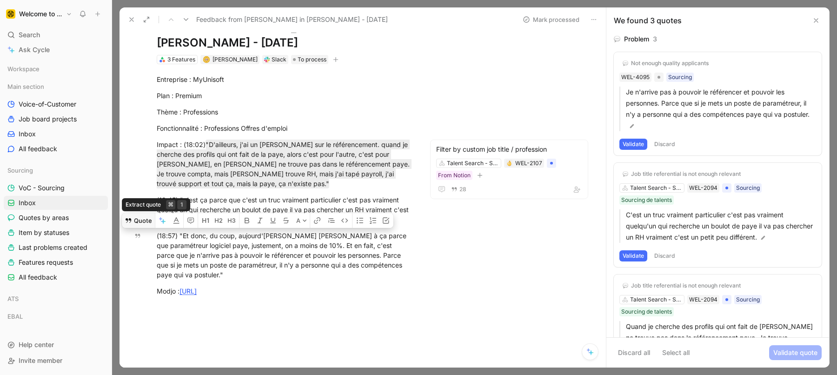
click at [139, 219] on button "Quote" at bounding box center [138, 220] width 33 height 15
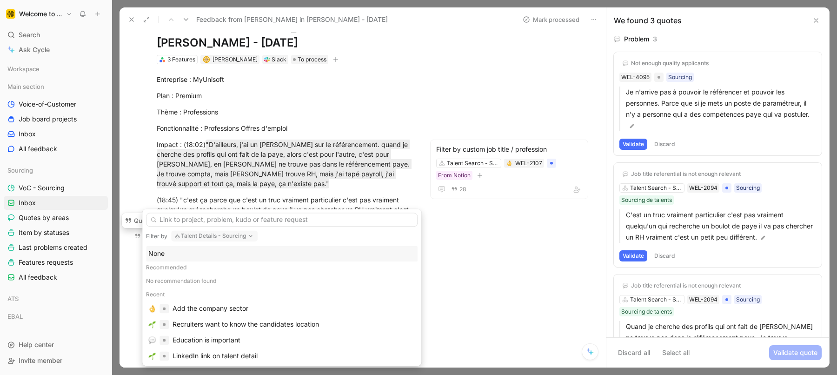
click at [187, 237] on button "Talent Details - Sourcing" at bounding box center [214, 235] width 87 height 11
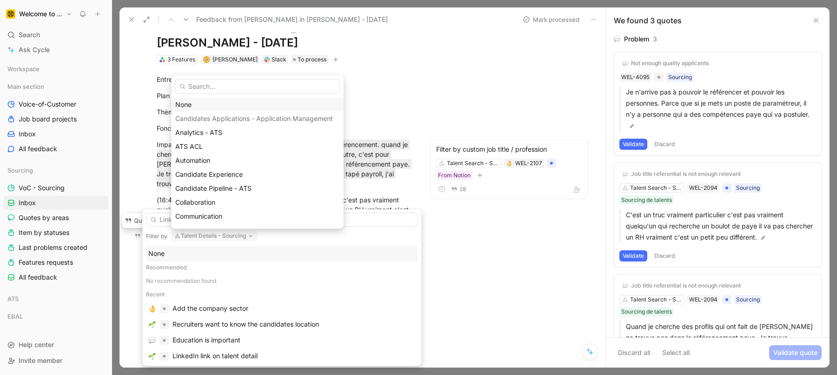
click at [207, 111] on div "None" at bounding box center [257, 104] width 173 height 14
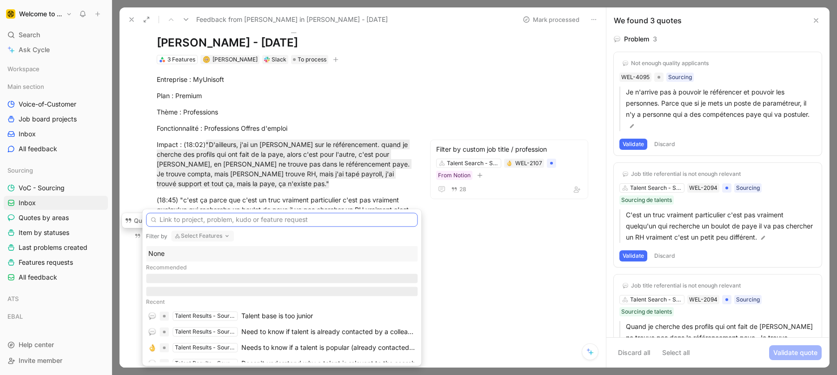
click at [242, 223] on input "text" at bounding box center [282, 220] width 272 height 14
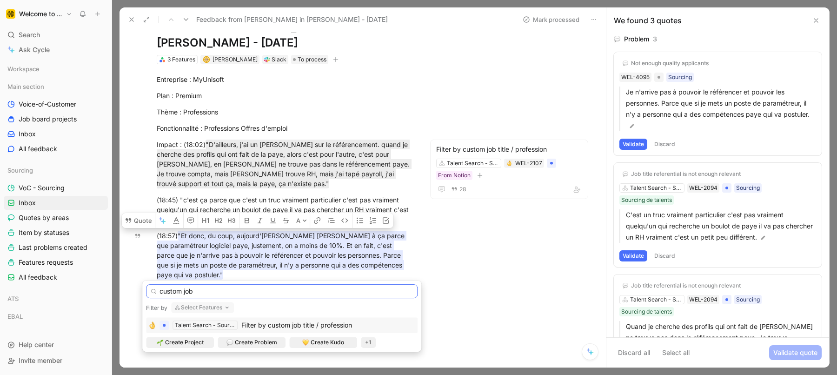
type input "custom job"
click at [249, 329] on div "Filter by custom job title / profession" at bounding box center [296, 325] width 111 height 11
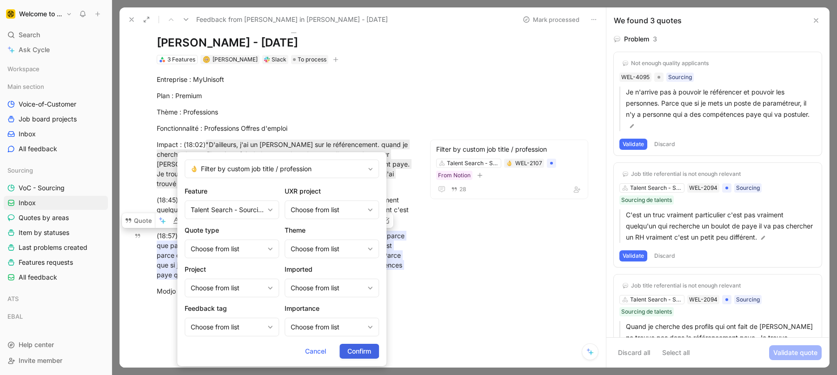
click at [360, 355] on button "Confirm" at bounding box center [360, 351] width 40 height 15
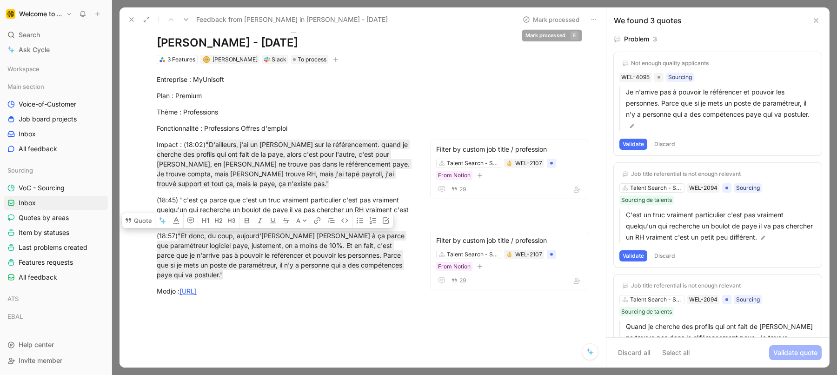
click at [538, 25] on button "Mark processed" at bounding box center [551, 19] width 65 height 13
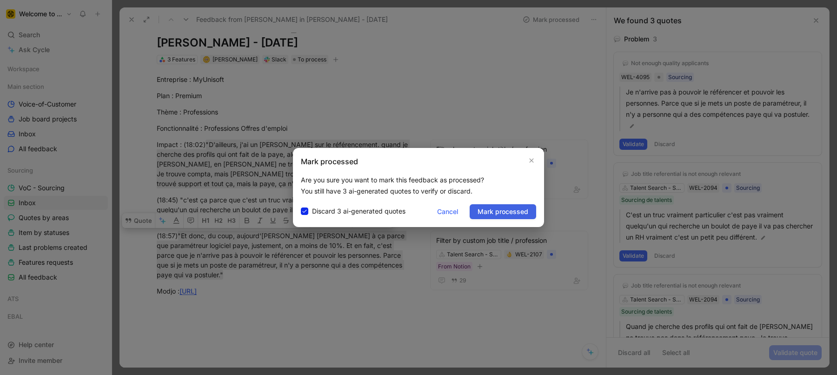
click at [489, 213] on span "Mark processed" at bounding box center [503, 211] width 51 height 11
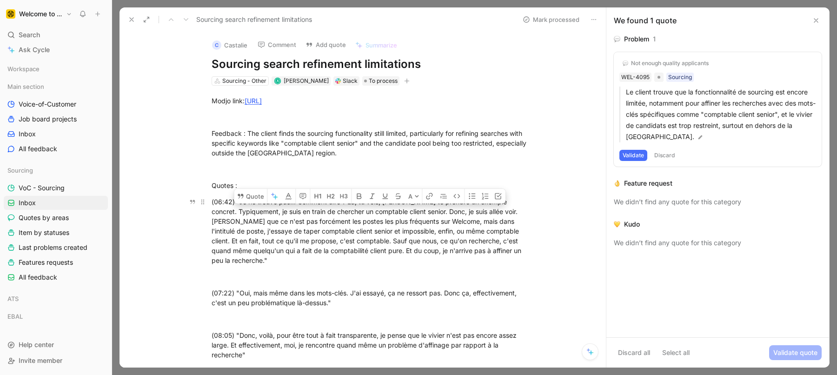
drag, startPoint x: 502, startPoint y: 248, endPoint x: 236, endPoint y: 201, distance: 269.6
click at [236, 201] on div "(06:42) "Je ne trouve pas... Comment dire ? Là, tu vois, [PERSON_NAME] te prend…" at bounding box center [373, 231] width 322 height 68
click at [237, 192] on icon at bounding box center [240, 195] width 7 height 7
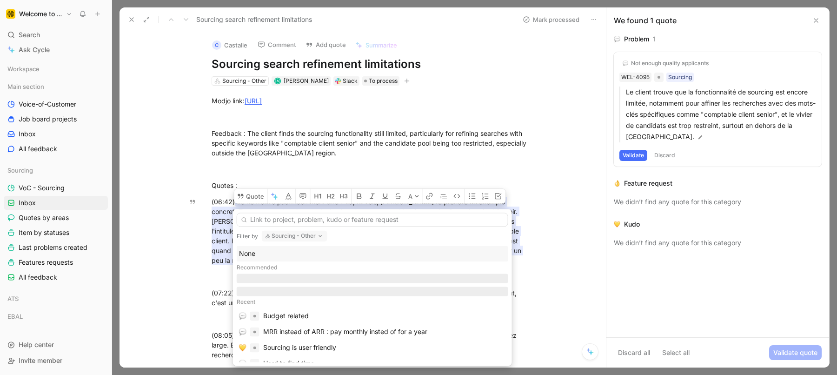
click at [293, 235] on button "Sourcing - Other" at bounding box center [295, 235] width 66 height 11
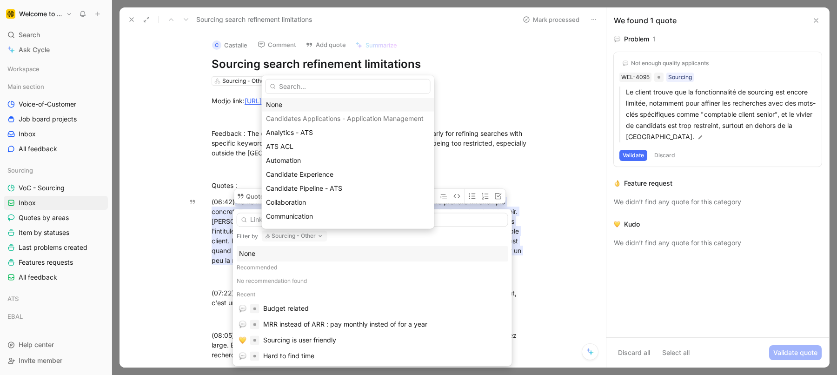
click at [283, 107] on div "None" at bounding box center [348, 104] width 164 height 11
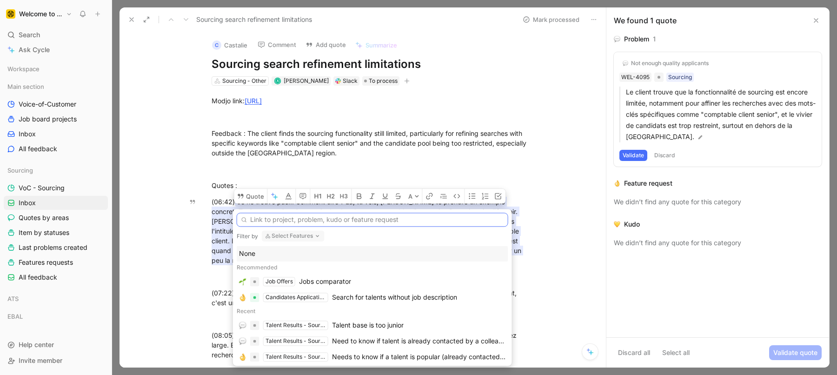
click at [308, 225] on input "text" at bounding box center [373, 220] width 272 height 14
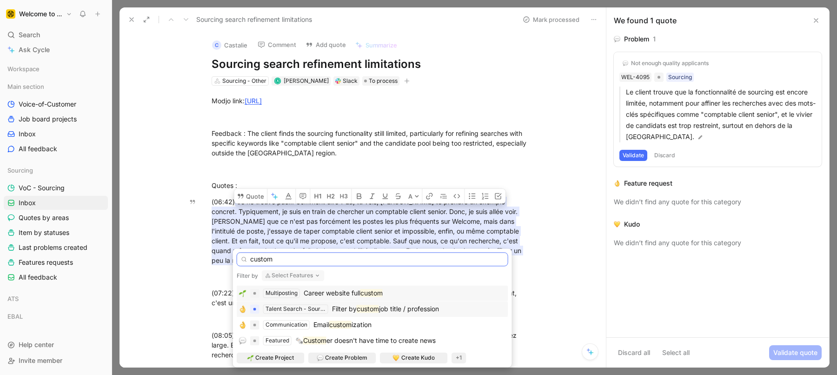
type input "custom"
click at [343, 311] on span "Filter by" at bounding box center [344, 309] width 25 height 8
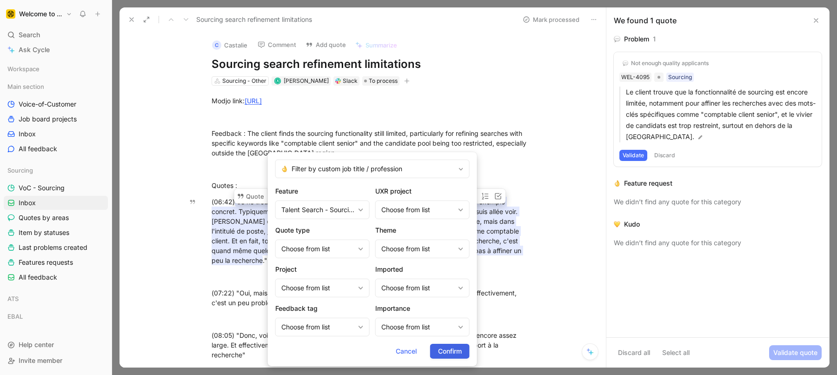
click at [454, 355] on span "Confirm" at bounding box center [450, 351] width 24 height 11
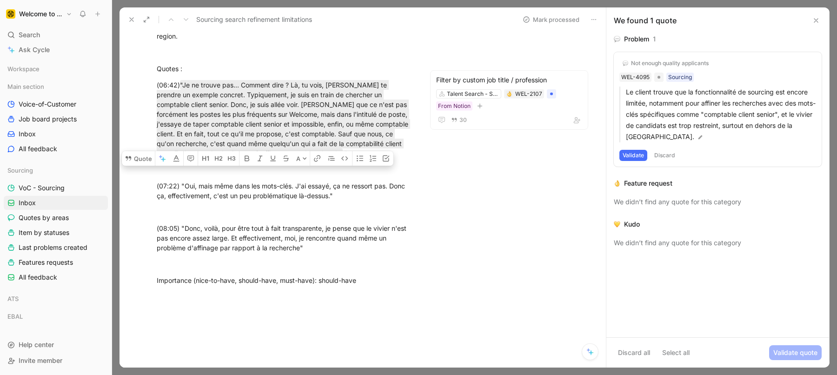
scroll to position [156, 0]
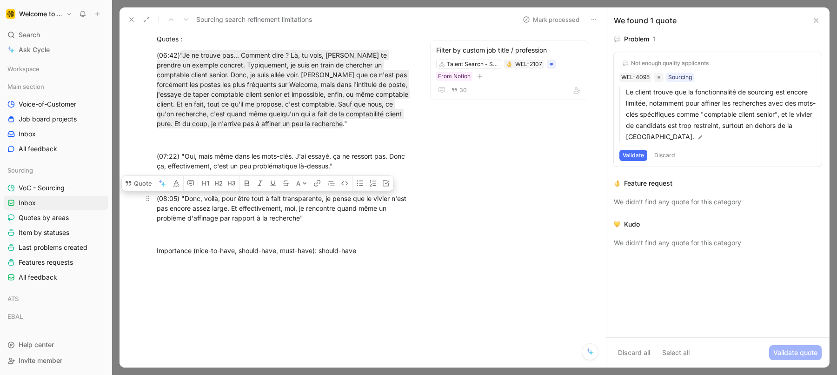
drag, startPoint x: 197, startPoint y: 186, endPoint x: 212, endPoint y: 210, distance: 28.0
click at [212, 210] on div "(08:05) "Donc, voilà, pour être tout à fait transparente, je pense que le vivie…" at bounding box center [285, 207] width 256 height 29
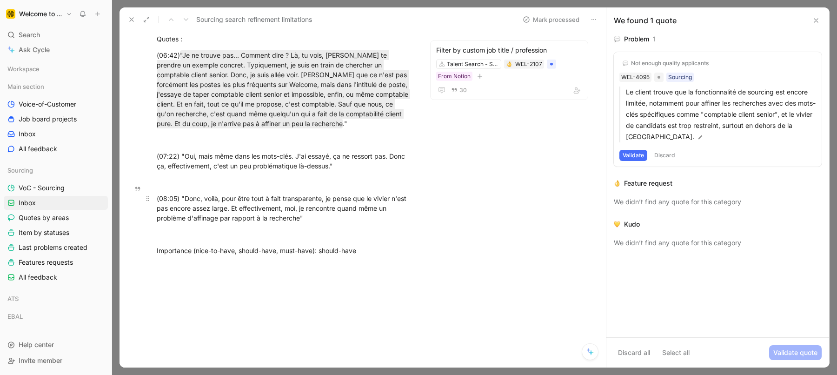
drag, startPoint x: 212, startPoint y: 190, endPoint x: 213, endPoint y: 200, distance: 9.8
click at [213, 199] on div "(08:05) "Donc, voilà, pour être tout à fait transparente, je pense que le vivie…" at bounding box center [285, 207] width 256 height 29
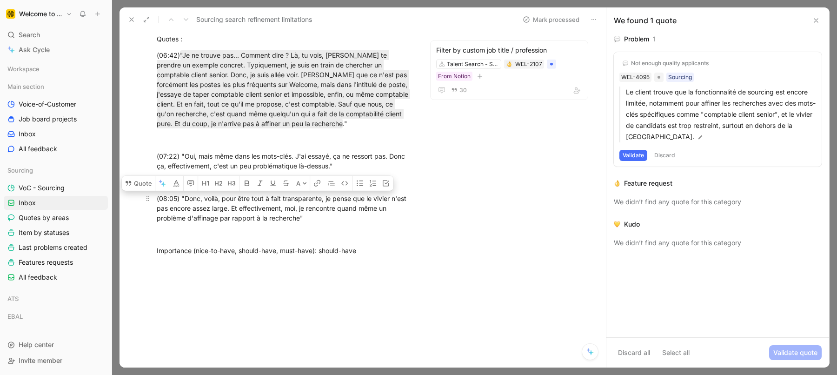
click at [213, 200] on div "(08:05) "Donc, voilà, pour être tout à fait transparente, je pense que le vivie…" at bounding box center [285, 207] width 256 height 29
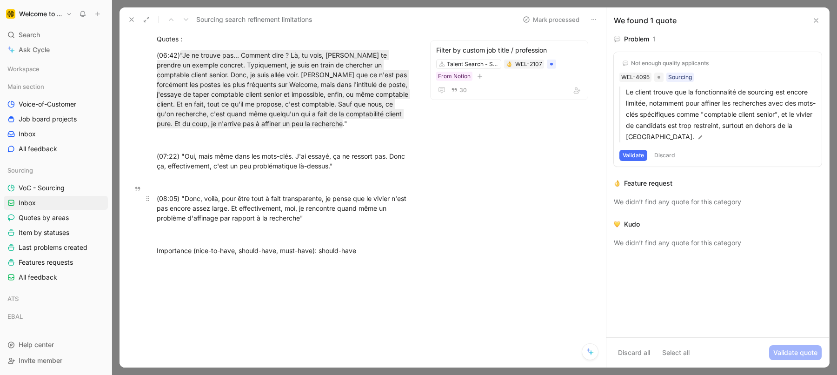
drag, startPoint x: 207, startPoint y: 188, endPoint x: 207, endPoint y: 205, distance: 17.2
click at [207, 205] on div "(08:05) "Donc, voilà, pour être tout à fait transparente, je pense que le vivie…" at bounding box center [285, 207] width 256 height 29
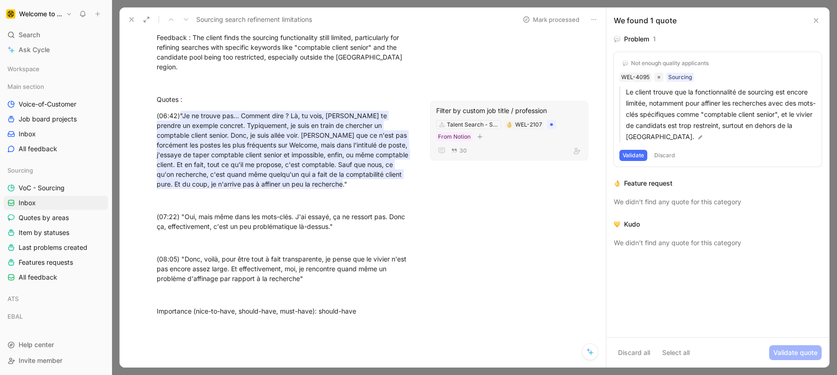
scroll to position [0, 0]
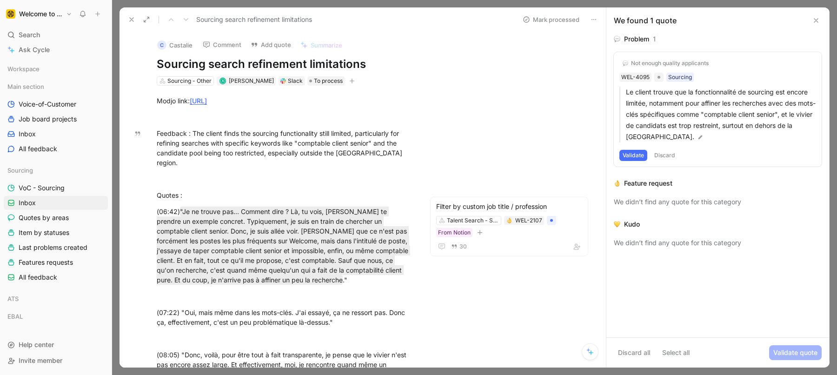
click at [557, 16] on button "Mark processed" at bounding box center [551, 19] width 65 height 13
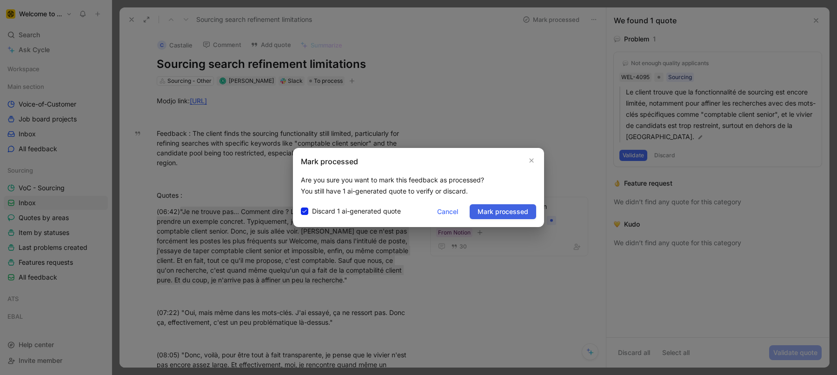
click at [495, 211] on span "Mark processed" at bounding box center [503, 211] width 51 height 11
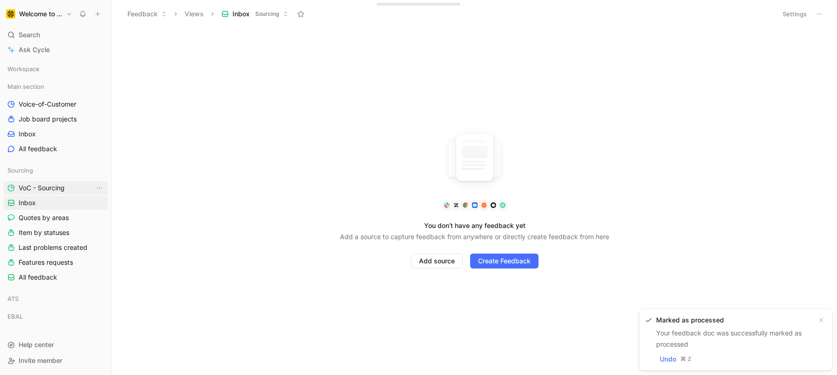
click at [44, 185] on span "VoC - Sourcing" at bounding box center [42, 187] width 46 height 9
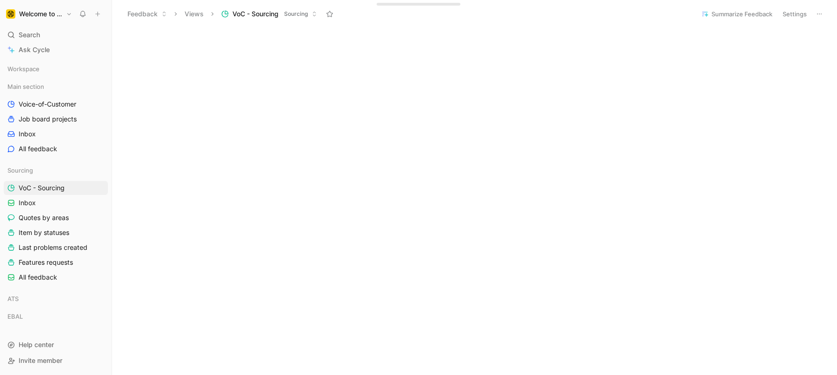
scroll to position [552, 0]
